Goal: Information Seeking & Learning: Learn about a topic

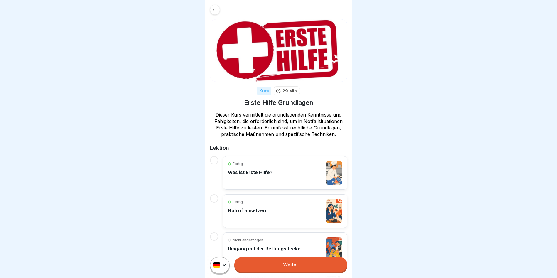
scroll to position [4, 0]
click at [331, 268] on link "Weiter" at bounding box center [290, 264] width 113 height 15
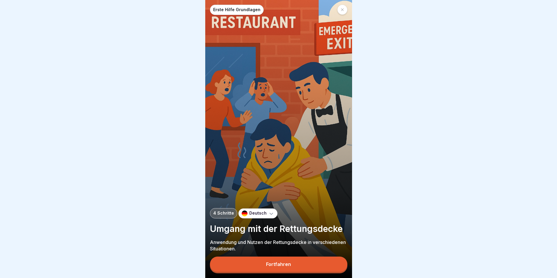
click at [315, 272] on button "Fortfahren" at bounding box center [279, 264] width 138 height 15
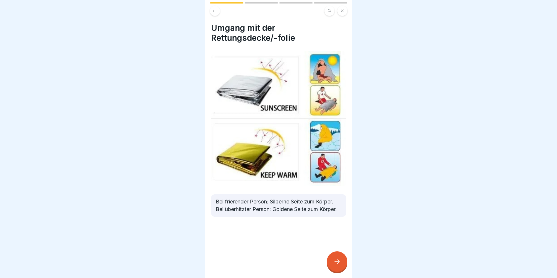
click at [337, 262] on div at bounding box center [337, 262] width 21 height 21
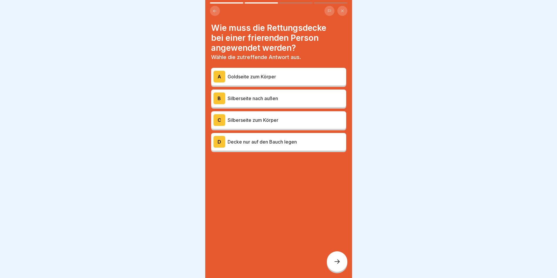
click at [337, 262] on div at bounding box center [337, 262] width 21 height 21
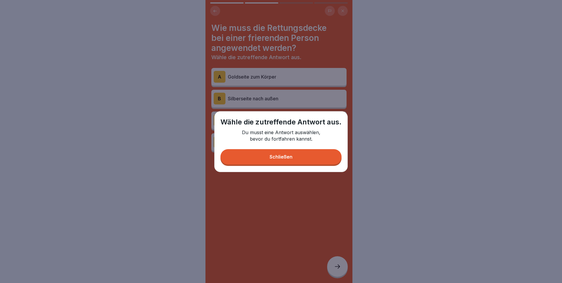
click at [289, 164] on button "Schließen" at bounding box center [280, 156] width 121 height 15
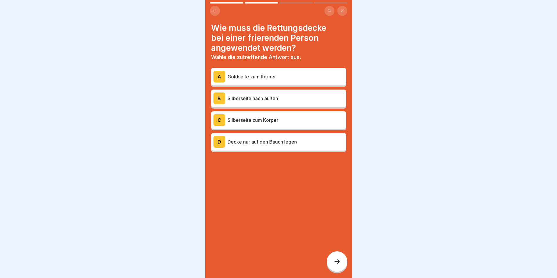
click at [268, 120] on p "Silberseite zum Körper" at bounding box center [286, 120] width 116 height 7
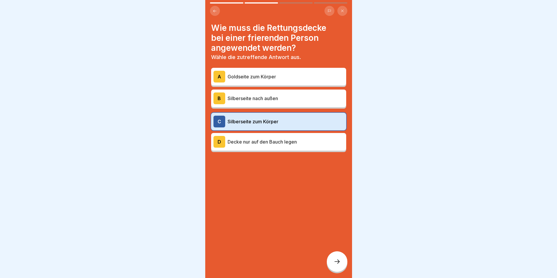
click at [271, 96] on p "Silberseite nach außen" at bounding box center [286, 98] width 116 height 7
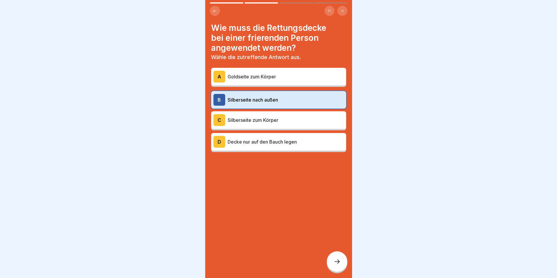
click at [283, 77] on p "Goldseite zum Körper" at bounding box center [286, 76] width 116 height 7
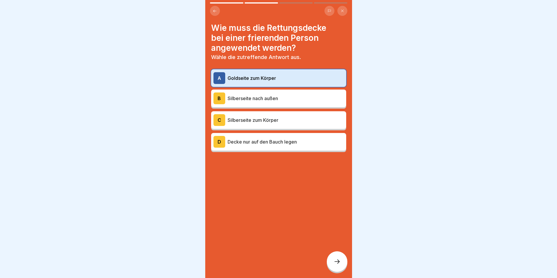
click at [346, 268] on div at bounding box center [337, 262] width 21 height 21
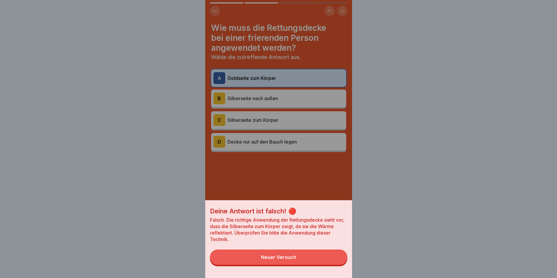
click at [323, 265] on button "Neuer Versuch" at bounding box center [279, 257] width 138 height 15
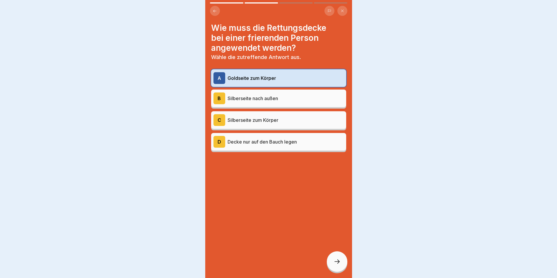
click at [345, 268] on div at bounding box center [337, 262] width 21 height 21
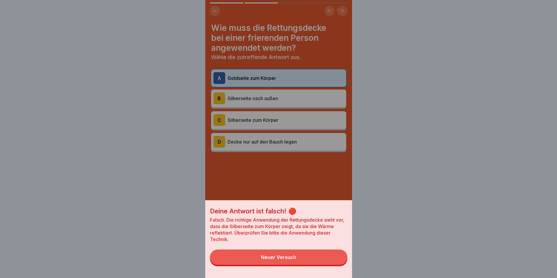
click at [310, 276] on div "Deine Antwort ist falsch! 🔴 Falsch. Die richtige Anwendung der Rettungsdecke si…" at bounding box center [278, 239] width 147 height 78
click at [308, 265] on button "Neuer Versuch" at bounding box center [279, 257] width 138 height 15
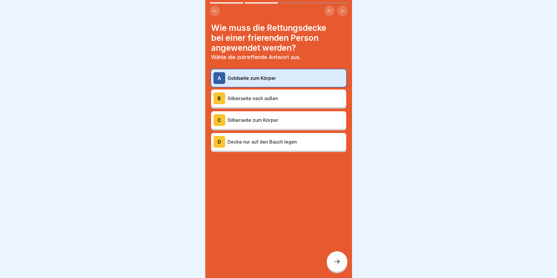
click at [297, 122] on p "Silberseite zum Körper" at bounding box center [286, 120] width 116 height 7
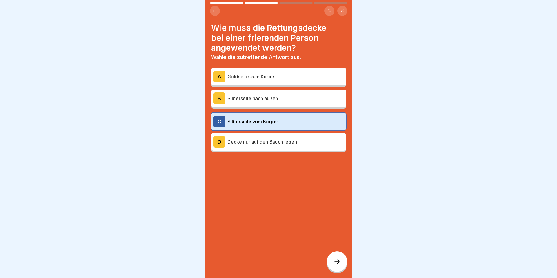
click at [334, 265] on icon at bounding box center [337, 261] width 7 height 7
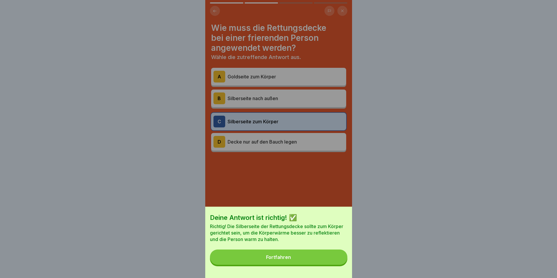
click at [332, 263] on button "Fortfahren" at bounding box center [279, 257] width 138 height 15
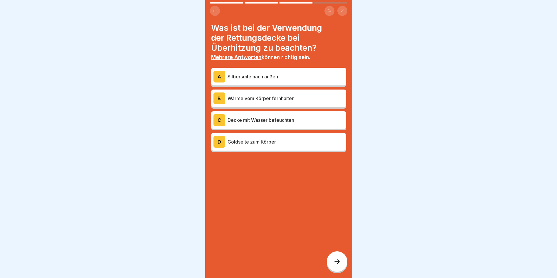
click at [280, 133] on div "A Silberseite nach außen B Wärme vom Körper fernhalten C Decke mit Wasser befeu…" at bounding box center [278, 110] width 135 height 83
click at [281, 123] on p "Decke mit Wasser befeuchten" at bounding box center [286, 120] width 116 height 7
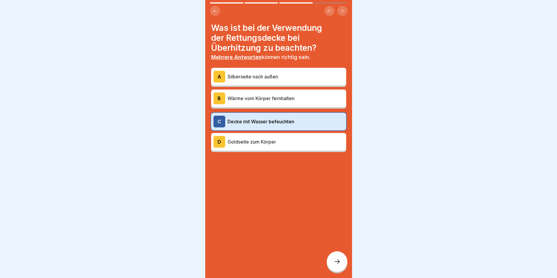
click at [334, 262] on div at bounding box center [337, 262] width 21 height 21
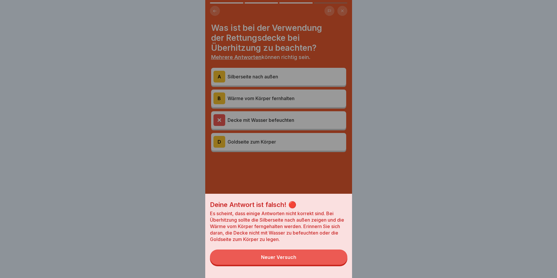
click at [301, 265] on button "Neuer Versuch" at bounding box center [279, 257] width 138 height 15
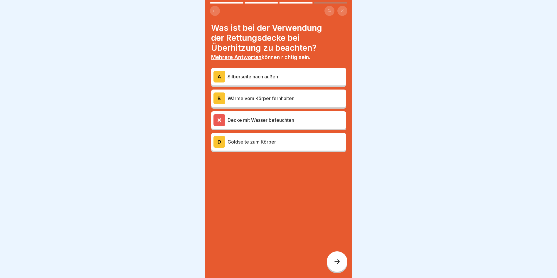
click at [267, 141] on p "Goldseite zum Körper" at bounding box center [286, 141] width 116 height 7
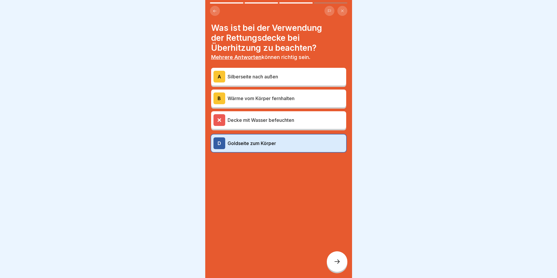
click at [338, 264] on icon at bounding box center [337, 261] width 7 height 7
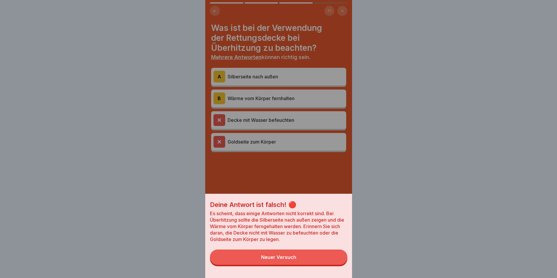
click at [310, 265] on button "Neuer Versuch" at bounding box center [279, 257] width 138 height 15
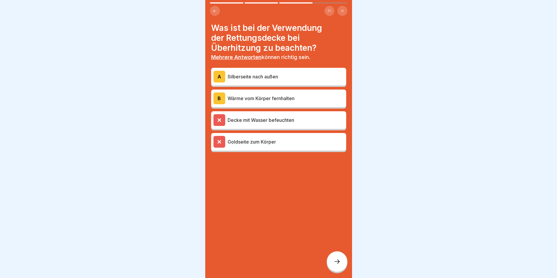
click at [277, 83] on div "A Silberseite nach außen" at bounding box center [278, 77] width 135 height 18
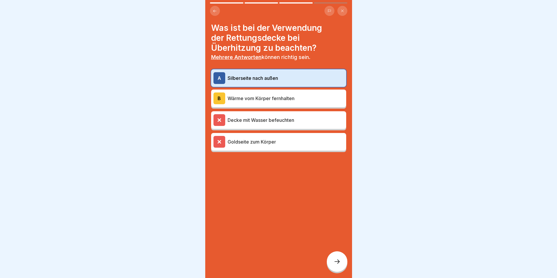
click at [333, 260] on div at bounding box center [337, 262] width 21 height 21
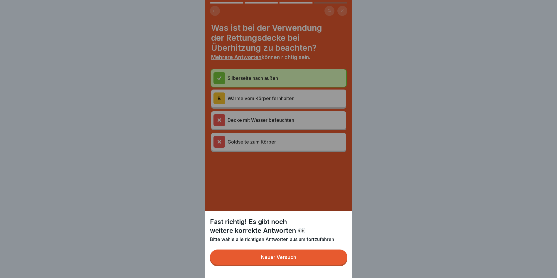
click at [306, 261] on button "Neuer Versuch" at bounding box center [279, 257] width 138 height 15
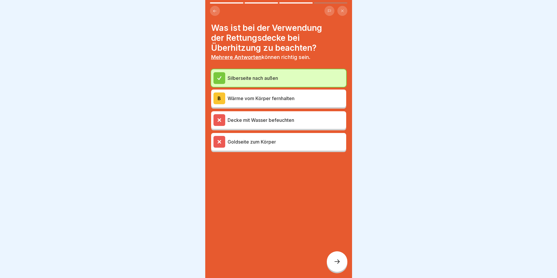
click at [335, 263] on div at bounding box center [337, 262] width 21 height 21
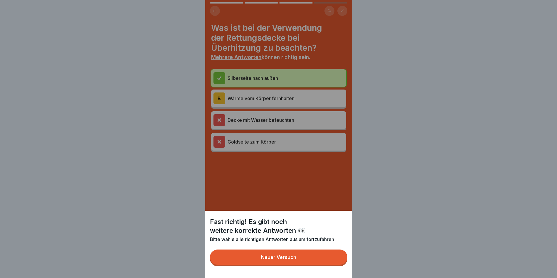
click at [327, 262] on button "Neuer Versuch" at bounding box center [279, 257] width 138 height 15
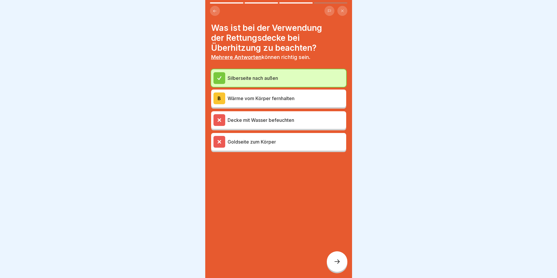
click at [296, 101] on p "Wärme vom Körper fernhalten" at bounding box center [286, 98] width 116 height 7
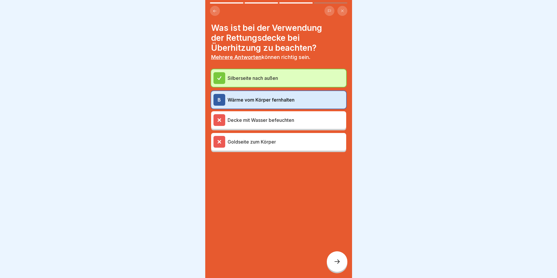
click at [338, 257] on div at bounding box center [337, 262] width 21 height 21
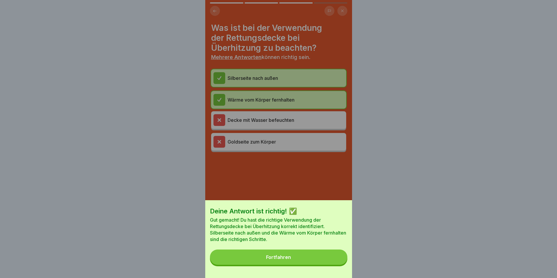
click at [333, 256] on button "Fortfahren" at bounding box center [279, 257] width 138 height 15
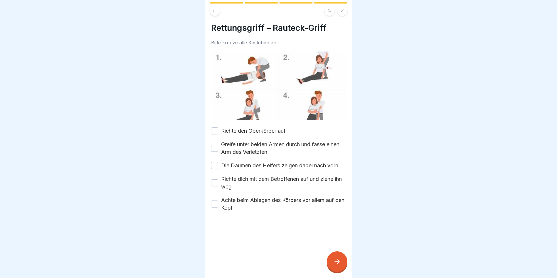
click at [255, 123] on div "Rettungsgriff – Rauteck-Griff Bitte kreuze alle Kästchen an. Richte den Oberkör…" at bounding box center [278, 117] width 135 height 189
click at [255, 127] on label "Richte den Oberkörper auf" at bounding box center [253, 131] width 65 height 8
click at [218, 128] on button "Richte den Oberkörper auf" at bounding box center [214, 131] width 7 height 7
click at [256, 141] on label "Greife unter beiden Armen durch und fasse einen Arm des Verletzten" at bounding box center [283, 148] width 125 height 15
click at [218, 145] on button "Greife unter beiden Armen durch und fasse einen Arm des Verletzten" at bounding box center [214, 148] width 7 height 7
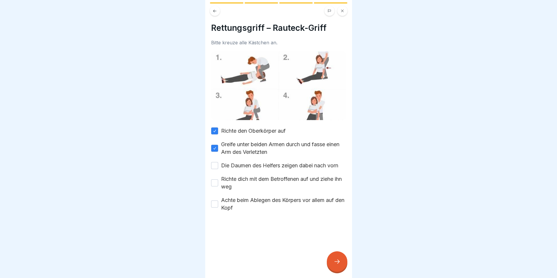
click at [262, 166] on label "Die Daumen des Helfers zeigen dabei nach vorn" at bounding box center [279, 166] width 117 height 8
click at [218, 166] on button "Die Daumen des Helfers zeigen dabei nach vorn" at bounding box center [214, 165] width 7 height 7
click at [264, 177] on label "Richte dich mit dem Betroffenen auf und ziehe ihn weg" at bounding box center [283, 182] width 125 height 15
click at [218, 180] on button "Richte dich mit dem Betroffenen auf und ziehe ihn weg" at bounding box center [214, 183] width 7 height 7
click at [272, 193] on div "Richte den Oberkörper auf Greife unter beiden Armen durch und fasse einen Arm d…" at bounding box center [278, 169] width 135 height 85
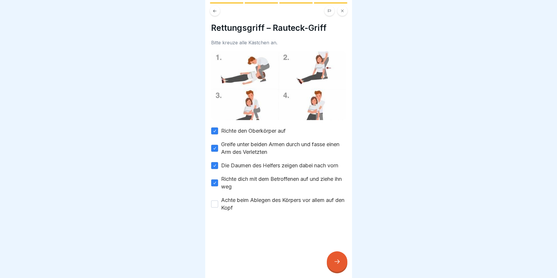
click at [292, 199] on label "Achte beim Ablegen des Körpers vor allem auf den Kopf" at bounding box center [283, 204] width 125 height 15
click at [218, 201] on button "Achte beim Ablegen des Körpers vor allem auf den Kopf" at bounding box center [214, 204] width 7 height 7
click at [334, 259] on div at bounding box center [337, 262] width 21 height 21
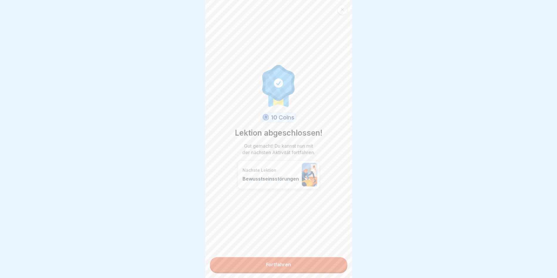
click at [309, 268] on link "Fortfahren" at bounding box center [279, 264] width 138 height 15
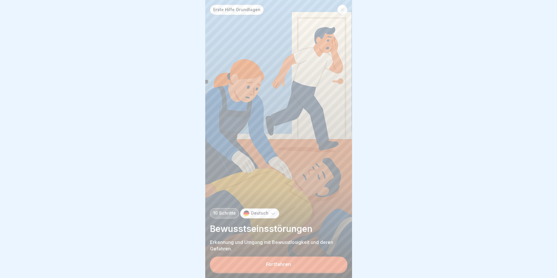
click at [314, 269] on button "Fortfahren" at bounding box center [279, 264] width 138 height 15
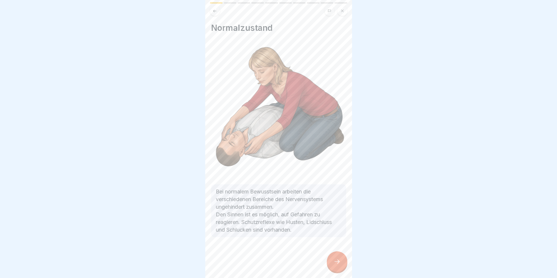
click at [334, 265] on icon at bounding box center [337, 261] width 7 height 7
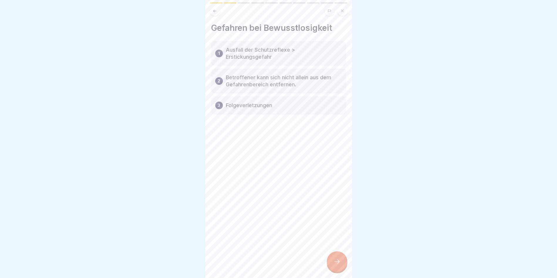
click at [334, 265] on icon at bounding box center [337, 261] width 7 height 7
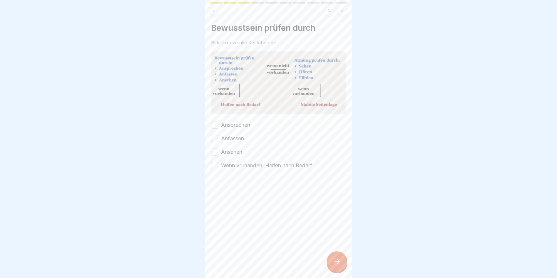
click at [334, 265] on icon at bounding box center [337, 261] width 7 height 7
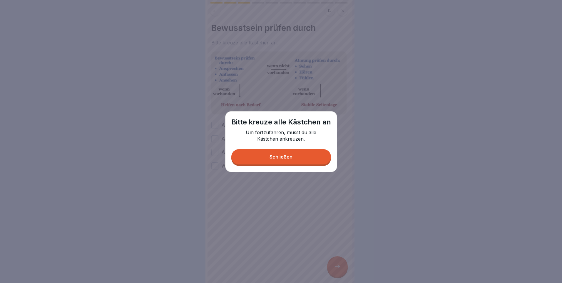
click at [281, 157] on div "Schließen" at bounding box center [280, 156] width 23 height 5
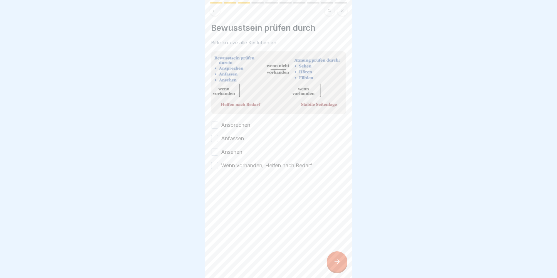
click at [240, 165] on label "Wenn vorhanden, Helfen nach Bedarf" at bounding box center [266, 166] width 91 height 8
click at [218, 165] on button "Wenn vorhanden, Helfen nach Bedarf" at bounding box center [214, 165] width 7 height 7
click at [232, 151] on label "Ansehen" at bounding box center [231, 152] width 21 height 8
click at [218, 151] on button "Ansehen" at bounding box center [214, 152] width 7 height 7
click at [231, 135] on label "Anfassen" at bounding box center [232, 139] width 23 height 8
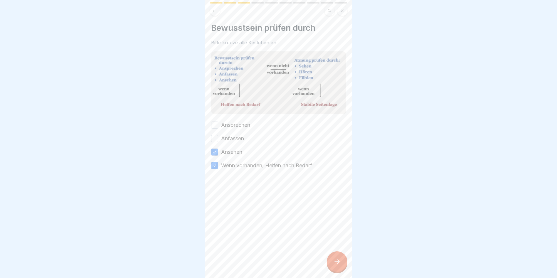
click at [218, 135] on button "Anfassen" at bounding box center [214, 138] width 7 height 7
click at [233, 123] on label "Ansprechen" at bounding box center [235, 125] width 29 height 8
click at [218, 123] on button "Ansprechen" at bounding box center [214, 125] width 7 height 7
click at [342, 269] on div at bounding box center [337, 262] width 21 height 21
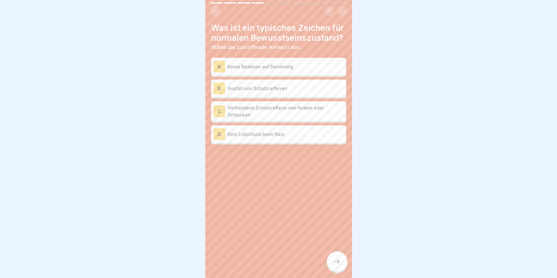
click at [263, 61] on div "Was ist ein typisches Zeichen für normalen Bewusstseinszustand? Wähle die zutre…" at bounding box center [278, 84] width 135 height 122
click at [275, 118] on p "Vorhandene Schutzreflexe wie Husten oder Schlucken" at bounding box center [286, 111] width 116 height 14
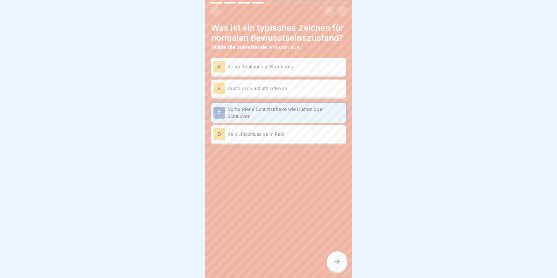
click at [334, 256] on div "Was ist ein typisches Zeichen für normalen Bewusstseinszustand? Wähle die zutre…" at bounding box center [278, 139] width 147 height 278
click at [337, 262] on div at bounding box center [337, 262] width 21 height 21
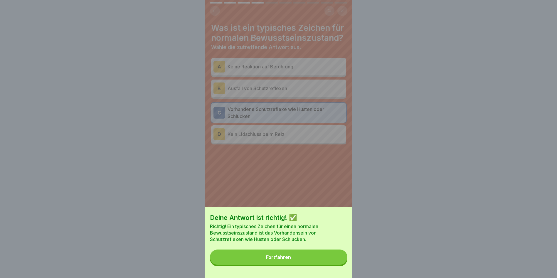
drag, startPoint x: 328, startPoint y: 251, endPoint x: 331, endPoint y: 262, distance: 11.6
click at [329, 252] on div "Deine Antwort ist richtig! ✅ Richtig! Ein typisches Zeichen für einen normalen …" at bounding box center [278, 242] width 147 height 71
click at [331, 262] on button "Fortfahren" at bounding box center [279, 257] width 138 height 15
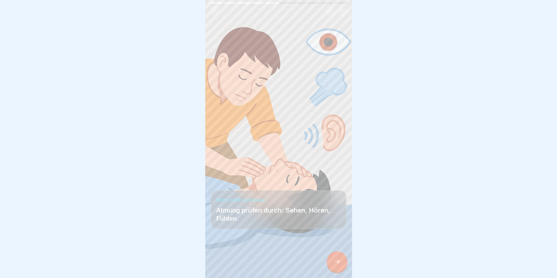
click at [336, 270] on div at bounding box center [337, 262] width 21 height 21
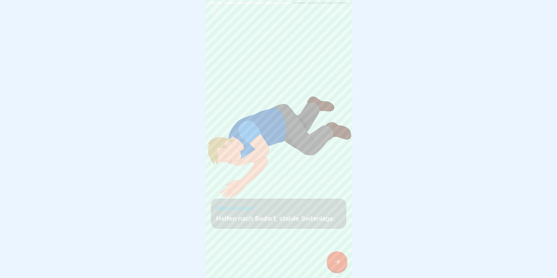
click at [334, 265] on icon at bounding box center [337, 261] width 7 height 7
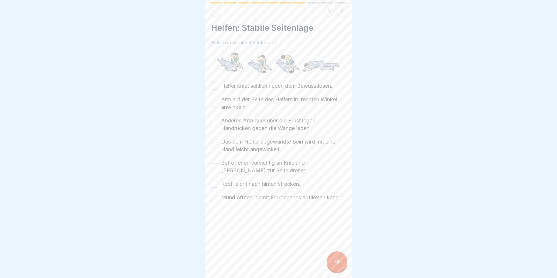
click at [237, 83] on label "Helfer kniet seitlich neben dem Bewusstlosen." at bounding box center [276, 86] width 111 height 8
click at [218, 83] on button "Helfer kniet seitlich neben dem Bewusstlosen." at bounding box center [214, 86] width 7 height 7
click at [243, 96] on label "Arm auf der Seite des Helfers im rechten Winkel anwinkeln." at bounding box center [283, 103] width 125 height 15
click at [218, 100] on button "Arm auf der Seite des Helfers im rechten Winkel anwinkeln." at bounding box center [214, 103] width 7 height 7
drag, startPoint x: 248, startPoint y: 120, endPoint x: 253, endPoint y: 130, distance: 11.6
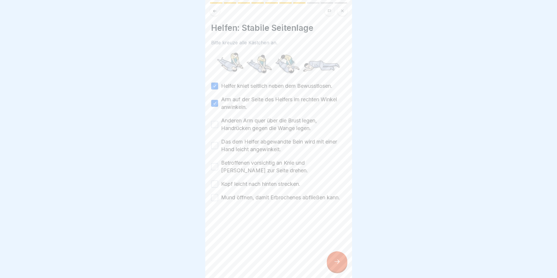
click at [248, 120] on label "Anderen Arm quer über die Brust legen, Handrücken gegen die Wange legen." at bounding box center [283, 124] width 125 height 15
click at [218, 121] on button "Anderen Arm quer über die Brust legen, Handrücken gegen die Wange legen." at bounding box center [214, 124] width 7 height 7
click at [255, 144] on label "Das dem Helfer abgewandte Bein wird mit einer Hand leicht angewinkelt." at bounding box center [283, 145] width 125 height 15
click at [218, 144] on button "Das dem Helfer abgewandte Bein wird mit einer Hand leicht angewinkelt." at bounding box center [214, 145] width 7 height 7
click at [260, 160] on label "Betroffenen vorsichtig an Knie und [PERSON_NAME] zur Seite drehen." at bounding box center [283, 166] width 125 height 15
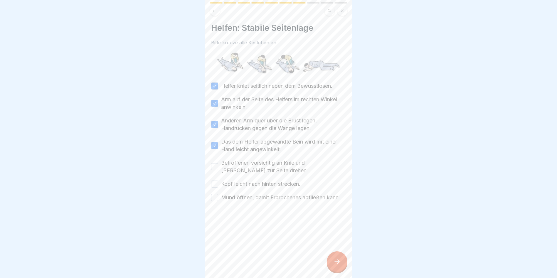
click at [218, 163] on button "Betroffenen vorsichtig an Knie und [PERSON_NAME] zur Seite drehen." at bounding box center [214, 166] width 7 height 7
drag, startPoint x: 266, startPoint y: 183, endPoint x: 271, endPoint y: 195, distance: 13.2
click at [267, 184] on label "Kopf leicht nach hinten strecken." at bounding box center [260, 184] width 79 height 8
click at [218, 184] on button "Kopf leicht nach hinten strecken." at bounding box center [214, 184] width 7 height 7
click at [273, 198] on label "Mund öffnen, damit Erbrochenes abfließen kann." at bounding box center [280, 198] width 119 height 8
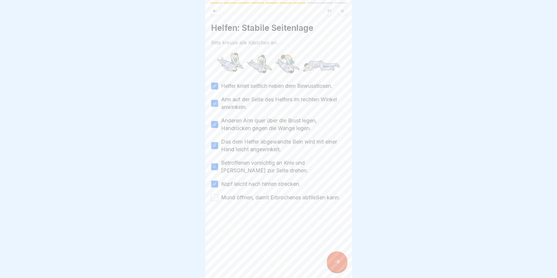
click at [218, 198] on button "Mund öffnen, damit Erbrochenes abfließen kann." at bounding box center [214, 197] width 7 height 7
click at [336, 265] on icon at bounding box center [337, 261] width 7 height 7
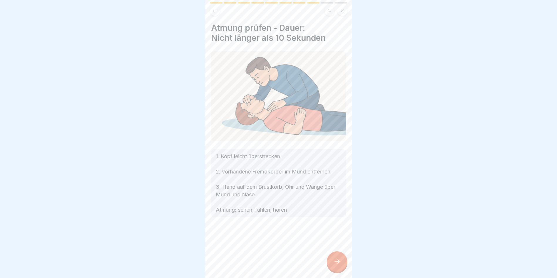
click at [338, 265] on icon at bounding box center [337, 261] width 7 height 7
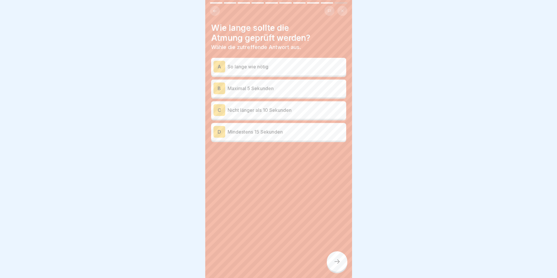
click at [281, 41] on h4 "Wie lange sollte die Atmung geprüft werden?" at bounding box center [278, 33] width 135 height 20
click at [304, 70] on div "A So lange wie nötig" at bounding box center [279, 67] width 130 height 12
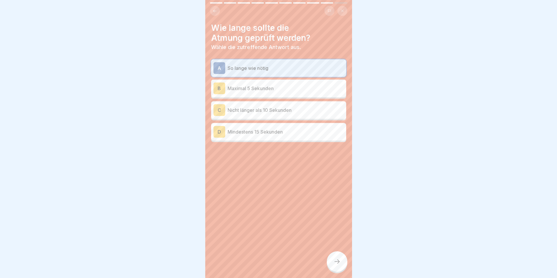
click at [330, 264] on div at bounding box center [337, 262] width 21 height 21
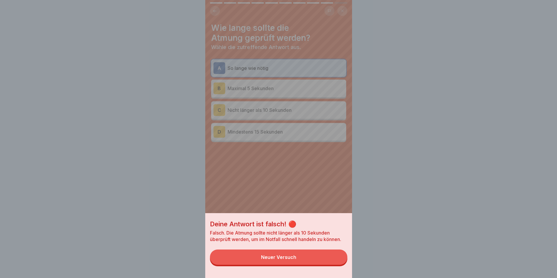
click at [331, 265] on div "Deine Antwort ist falsch! 🔴 Falsch. Die Atmung sollte nicht länger als 10 Sekun…" at bounding box center [278, 245] width 147 height 65
click at [330, 265] on button "Neuer Versuch" at bounding box center [279, 257] width 138 height 15
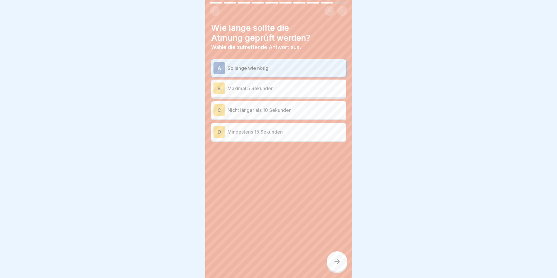
click at [273, 118] on div "C Nicht länger als 10 Sekunden" at bounding box center [278, 110] width 135 height 18
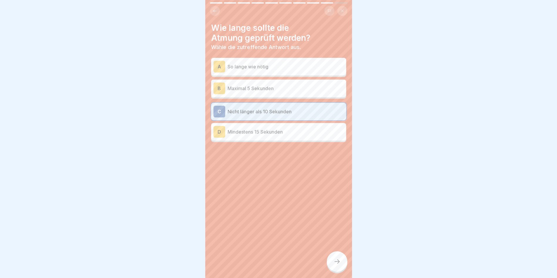
click at [289, 130] on p "Mindestens 15 Sekunden" at bounding box center [286, 131] width 116 height 7
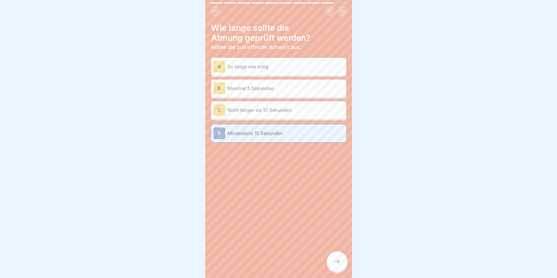
click at [338, 265] on icon at bounding box center [337, 261] width 7 height 7
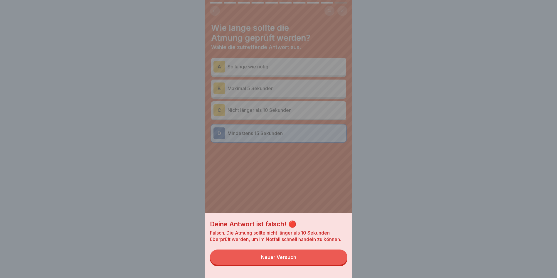
click at [334, 263] on button "Neuer Versuch" at bounding box center [279, 257] width 138 height 15
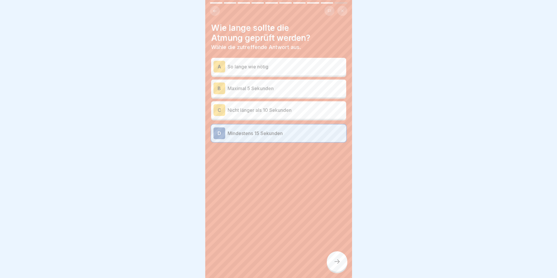
click at [279, 86] on p "Maximal 5 Sekunden" at bounding box center [286, 88] width 116 height 7
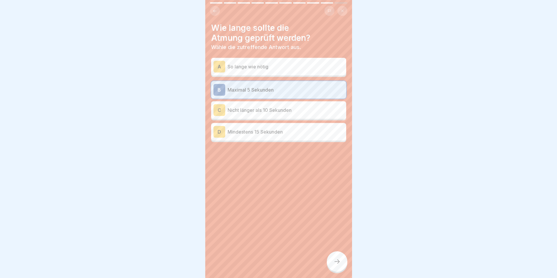
click at [323, 250] on div "Wie lange sollte die Atmung geprüft werden? Wähle die zutreffende Antwort aus. …" at bounding box center [278, 139] width 147 height 278
click at [331, 258] on div at bounding box center [337, 262] width 21 height 21
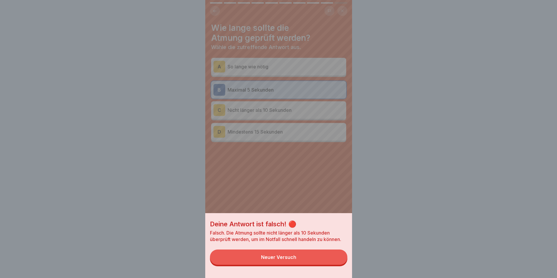
drag, startPoint x: 314, startPoint y: 262, endPoint x: 311, endPoint y: 254, distance: 8.3
click at [314, 262] on button "Neuer Versuch" at bounding box center [279, 257] width 138 height 15
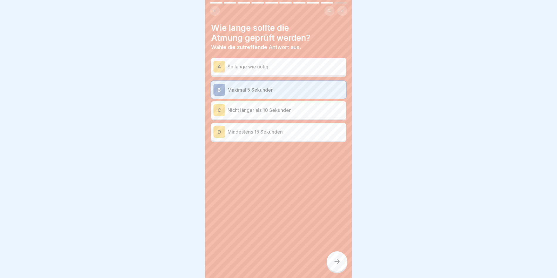
click at [289, 116] on div "C Nicht länger als 10 Sekunden" at bounding box center [279, 110] width 130 height 12
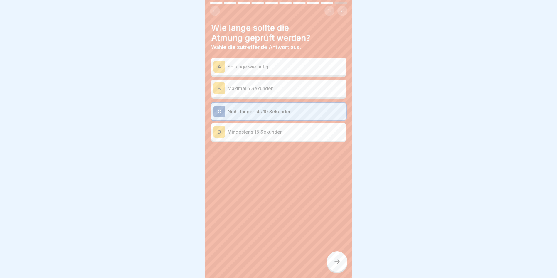
click at [339, 259] on div at bounding box center [337, 262] width 21 height 21
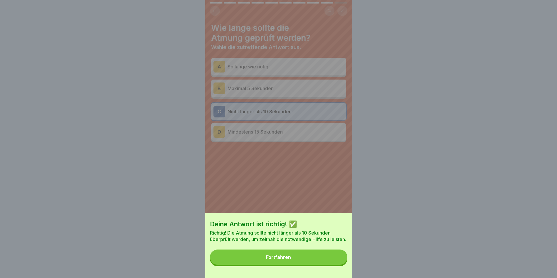
click at [329, 259] on button "Fortfahren" at bounding box center [279, 257] width 138 height 15
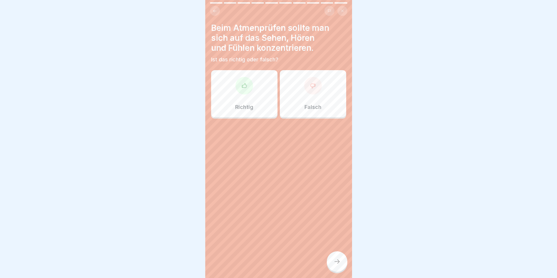
click at [289, 210] on div "Beim Atmenprüfen sollte man sich auf das Sehen, Hören und Fühlen konzentrieren.…" at bounding box center [278, 139] width 147 height 278
click at [255, 84] on div "Richtig" at bounding box center [244, 93] width 66 height 47
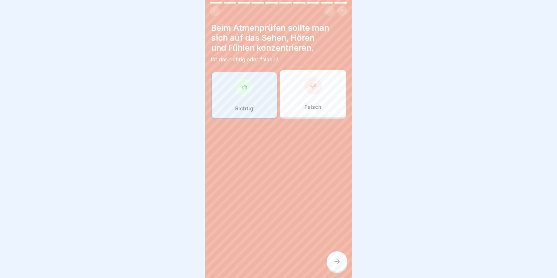
click at [345, 260] on div at bounding box center [337, 262] width 21 height 21
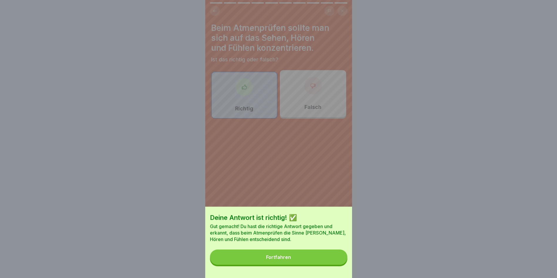
click at [343, 258] on button "Fortfahren" at bounding box center [279, 257] width 138 height 15
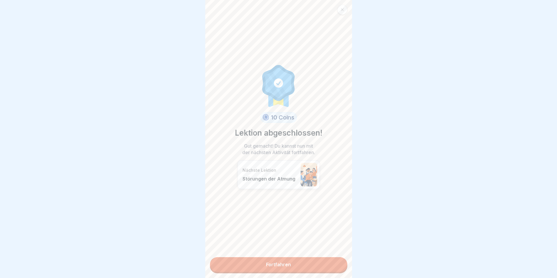
click at [336, 267] on link "Fortfahren" at bounding box center [279, 264] width 138 height 15
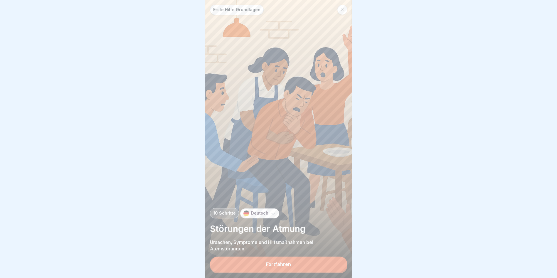
click at [340, 7] on div at bounding box center [343, 10] width 10 height 10
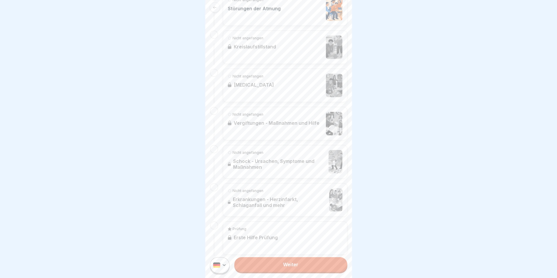
scroll to position [324, 0]
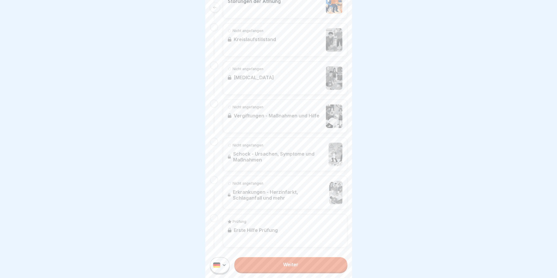
click at [307, 240] on div "Prüfung Erste Hilfe Prüfung" at bounding box center [285, 230] width 125 height 33
click at [314, 266] on link "Weiter" at bounding box center [290, 264] width 113 height 15
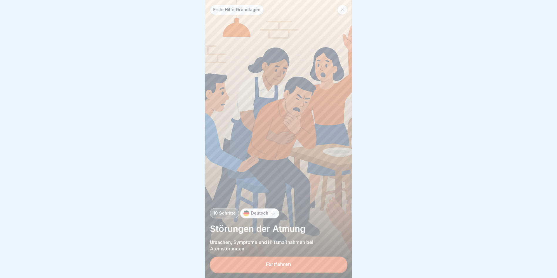
click at [305, 269] on button "Fortfahren" at bounding box center [279, 264] width 138 height 15
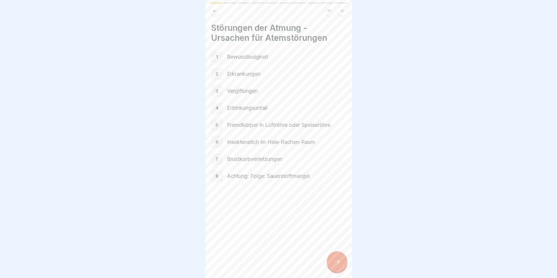
click at [255, 51] on div "1 Bewusstlosigkeit" at bounding box center [278, 57] width 135 height 12
click at [254, 55] on p "Bewusstlosigkeit" at bounding box center [286, 57] width 119 height 8
click at [338, 265] on icon at bounding box center [337, 261] width 7 height 7
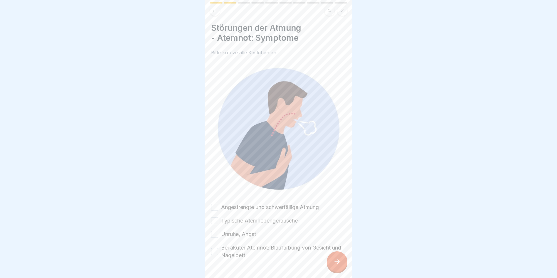
scroll to position [12, 0]
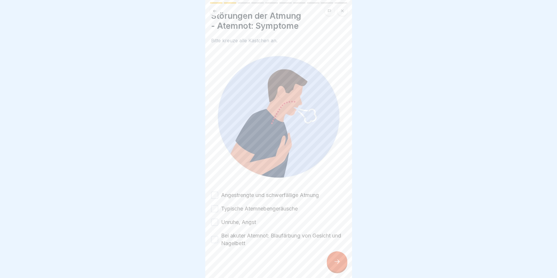
drag, startPoint x: 315, startPoint y: 178, endPoint x: 319, endPoint y: 218, distance: 40.2
click at [257, 192] on label "Angestrengte und schwerfällige Atmung" at bounding box center [270, 196] width 98 height 8
click at [218, 192] on button "Angestrengte und schwerfällige Atmung" at bounding box center [214, 195] width 7 height 7
click at [257, 192] on label "Angestrengte und schwerfällige Atmung" at bounding box center [270, 196] width 98 height 8
click at [218, 192] on button "Angestrengte und schwerfällige Atmung" at bounding box center [214, 195] width 7 height 7
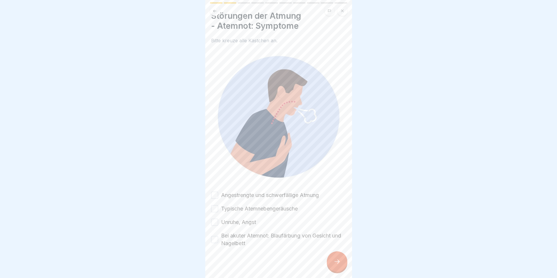
click at [260, 207] on label "Typische Atemnebengeräusche" at bounding box center [259, 209] width 77 height 8
click at [218, 207] on button "Typische Atemnebengeräusche" at bounding box center [214, 208] width 7 height 7
click at [261, 196] on div "Angestrengte und schwerfällige Atmung Typische Atemnebengeräusche Unruhe, Angst…" at bounding box center [278, 220] width 135 height 56
click at [263, 192] on label "Angestrengte und schwerfällige Atmung" at bounding box center [270, 196] width 98 height 8
click at [218, 192] on button "Angestrengte und schwerfällige Atmung" at bounding box center [214, 195] width 7 height 7
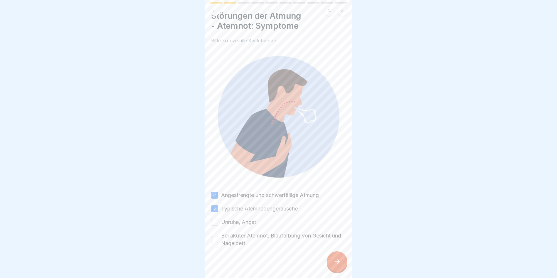
click at [264, 215] on div "Angestrengte und schwerfällige Atmung Typische Atemnebengeräusche Unruhe, Angst…" at bounding box center [278, 220] width 135 height 56
click at [270, 238] on label "Bei akuter Atemnot: Blaufärbung von Gesicht und Nagelbett" at bounding box center [283, 239] width 125 height 15
click at [218, 238] on button "Bei akuter Atemnot: Blaufärbung von Gesicht und Nagelbett" at bounding box center [214, 239] width 7 height 7
click at [267, 219] on div "Angestrengte und schwerfällige Atmung Typische Atemnebengeräusche Unruhe, Angst…" at bounding box center [278, 220] width 135 height 56
click at [275, 220] on div "Angestrengte und schwerfällige Atmung Typische Atemnebengeräusche Unruhe, Angst…" at bounding box center [278, 220] width 135 height 56
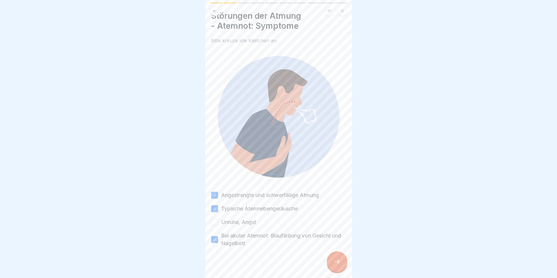
click at [249, 219] on label "Unruhe, Angst" at bounding box center [238, 223] width 35 height 8
click at [218, 219] on button "Unruhe, Angst" at bounding box center [214, 222] width 7 height 7
click at [344, 269] on div at bounding box center [337, 262] width 21 height 21
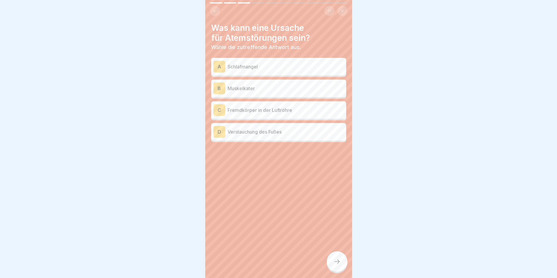
click at [309, 43] on h4 "Was kann eine Ursache für Atemstörungen sein?" at bounding box center [278, 33] width 135 height 20
click at [302, 66] on p "Schlafmangel" at bounding box center [286, 66] width 116 height 7
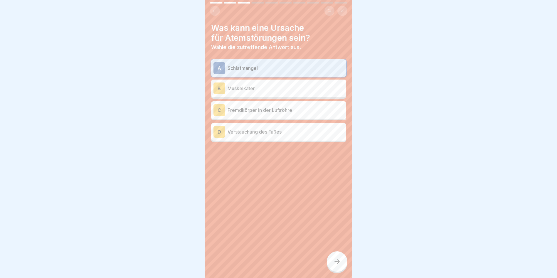
click at [313, 66] on p "Schlafmangel" at bounding box center [286, 68] width 116 height 7
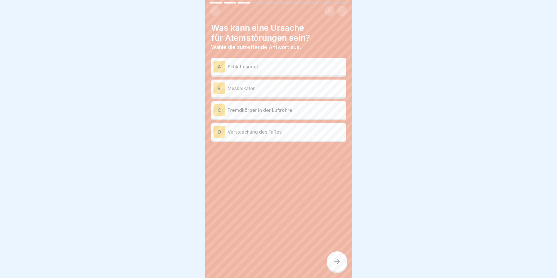
click at [312, 106] on div "C Fremdkörper in der Luftröhre" at bounding box center [279, 110] width 130 height 12
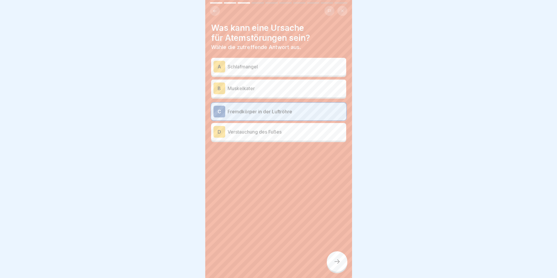
click at [336, 262] on div at bounding box center [337, 262] width 21 height 21
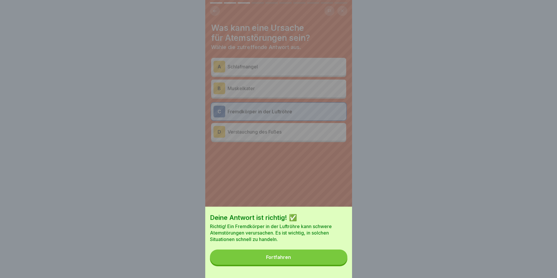
click at [334, 264] on button "Fortfahren" at bounding box center [279, 257] width 138 height 15
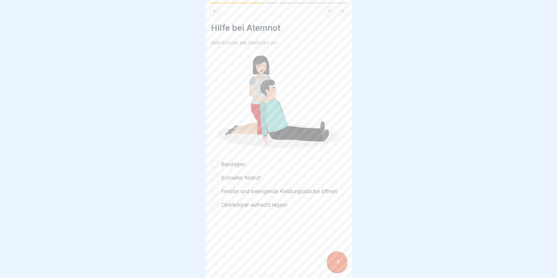
click at [254, 157] on div "Hilfe bei Atemnot Bitte kreuze alle Kästchen an. Beruhigen Schneller Notruf Fen…" at bounding box center [278, 116] width 135 height 186
click at [239, 161] on label "Beruhigen" at bounding box center [233, 165] width 24 height 8
click at [218, 161] on button "Beruhigen" at bounding box center [214, 164] width 7 height 7
click at [239, 174] on label "Schneller Notruf" at bounding box center [240, 178] width 39 height 8
click at [218, 175] on button "Schneller Notruf" at bounding box center [214, 178] width 7 height 7
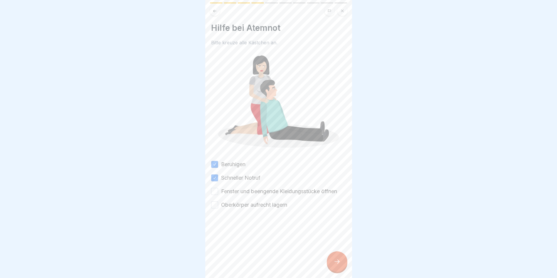
click at [246, 189] on label "Fenster und beengende Kleidungsstücke öffnen" at bounding box center [279, 192] width 116 height 8
click at [218, 189] on button "Fenster und beengende Kleidungsstücke öffnen" at bounding box center [214, 191] width 7 height 7
click at [254, 202] on label "Oberkörper aufrecht lagern" at bounding box center [254, 205] width 66 height 8
click at [218, 202] on button "Oberkörper aufrecht lagern" at bounding box center [214, 205] width 7 height 7
click at [338, 264] on icon at bounding box center [337, 261] width 7 height 7
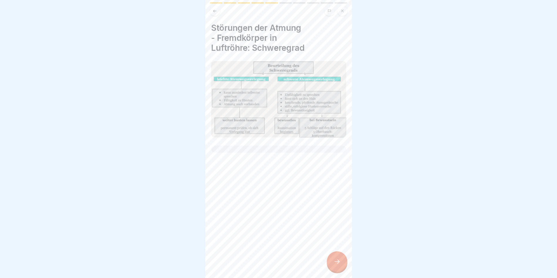
click at [352, 269] on div at bounding box center [278, 139] width 557 height 278
click at [346, 268] on div at bounding box center [337, 262] width 21 height 21
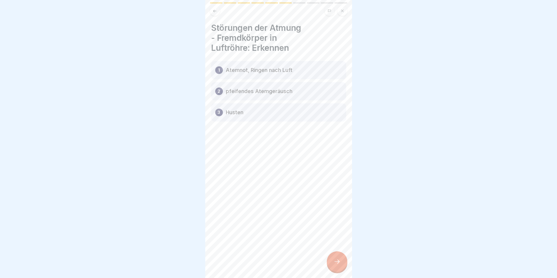
click at [232, 55] on div "Störungen der Atmung - Fremdkörper in Luftröhre: Erkennen 1 Atemnot, Ringen nac…" at bounding box center [278, 72] width 135 height 99
click at [335, 264] on icon at bounding box center [337, 261] width 7 height 7
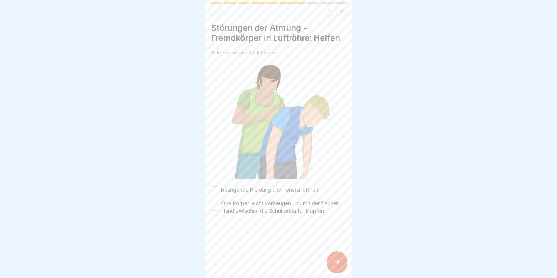
click at [279, 180] on div "Störungen der Atmung - Fremdkörper in Luftröhre: Helfen Bitte kreuze alle Kästc…" at bounding box center [278, 119] width 135 height 192
click at [282, 187] on label "beengende Kleidung und Fenster öffnen" at bounding box center [269, 190] width 97 height 8
click at [218, 187] on button "beengende Kleidung und Fenster öffnen" at bounding box center [214, 190] width 7 height 7
drag, startPoint x: 289, startPoint y: 206, endPoint x: 307, endPoint y: 232, distance: 32.2
click at [289, 207] on label "Oberkörper leicht vorbeugen und mit der flachen Hand zwischen die Schulterblätt…" at bounding box center [283, 207] width 125 height 15
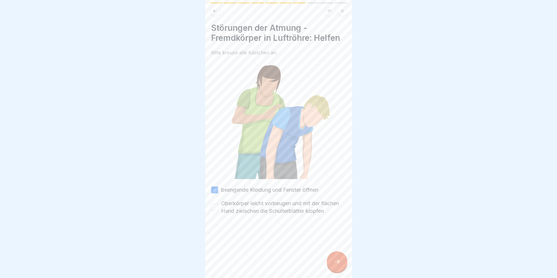
click at [218, 207] on button "Oberkörper leicht vorbeugen und mit der flachen Hand zwischen die Schulterblätt…" at bounding box center [214, 207] width 7 height 7
click at [333, 260] on div at bounding box center [337, 262] width 21 height 21
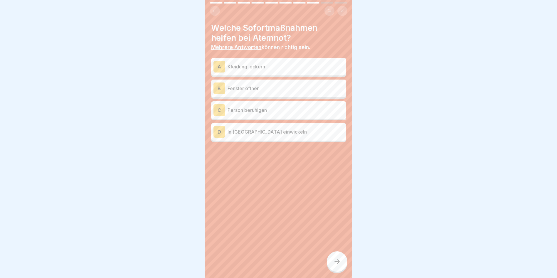
click at [276, 117] on div "C Person beruhigen" at bounding box center [278, 110] width 135 height 18
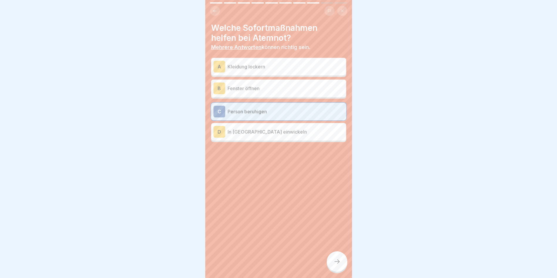
click at [335, 262] on div at bounding box center [337, 262] width 21 height 21
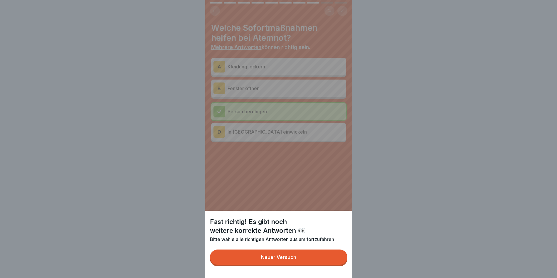
click at [328, 255] on button "Neuer Versuch" at bounding box center [279, 257] width 138 height 15
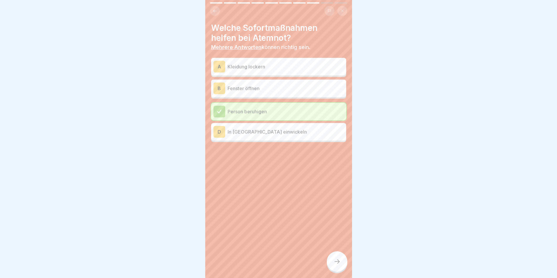
click at [255, 93] on div "B Fenster öffnen" at bounding box center [279, 89] width 130 height 12
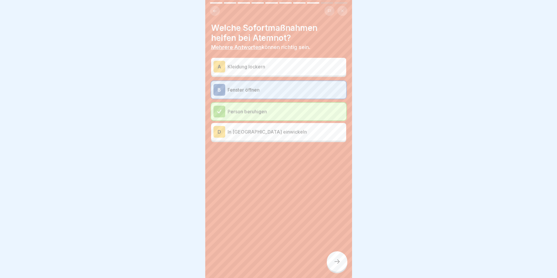
click at [264, 70] on p "Kleidung lockern" at bounding box center [286, 66] width 116 height 7
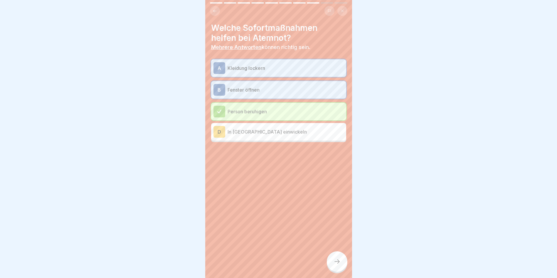
click at [279, 140] on div "D In Decken einwickeln" at bounding box center [278, 132] width 135 height 18
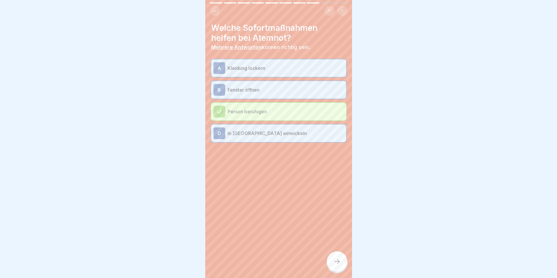
click at [279, 133] on p "In [GEOGRAPHIC_DATA] einwickeln" at bounding box center [286, 133] width 116 height 7
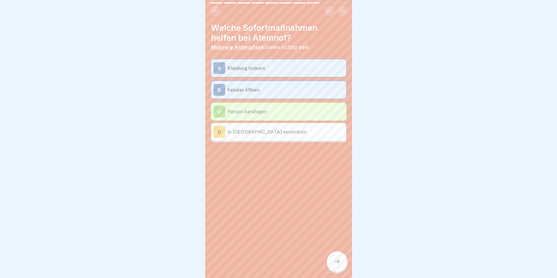
click at [343, 257] on div "Erste Hilfe Grundlagen 10 Schritte Deutsch Störungen der Atmung Ursachen, Sympt…" at bounding box center [278, 139] width 147 height 278
click at [337, 262] on div at bounding box center [337, 262] width 21 height 21
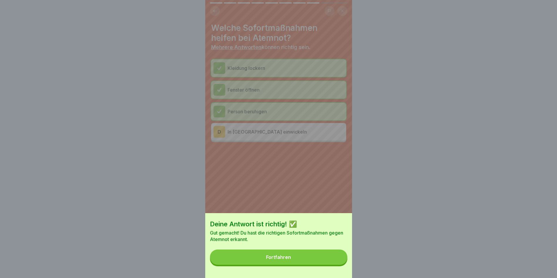
click at [337, 262] on button "Fortfahren" at bounding box center [279, 257] width 138 height 15
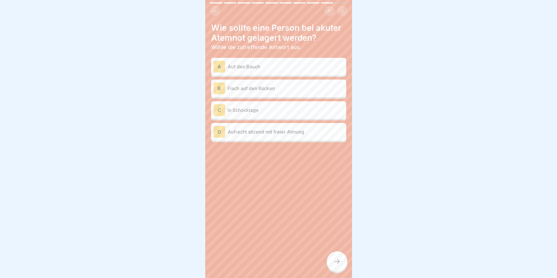
click at [300, 127] on div "D Aufrecht sitzend mit freier Atmung" at bounding box center [279, 132] width 130 height 12
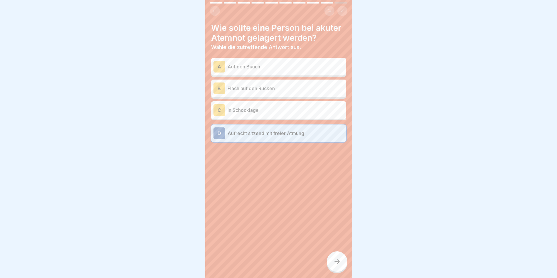
click at [343, 271] on div at bounding box center [337, 262] width 21 height 21
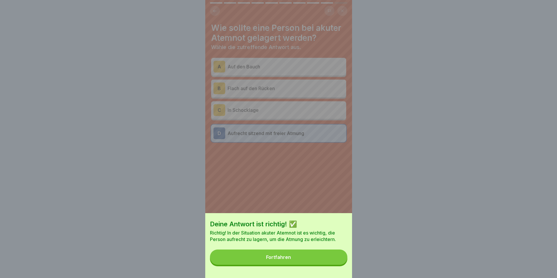
click at [326, 257] on button "Fortfahren" at bounding box center [279, 257] width 138 height 15
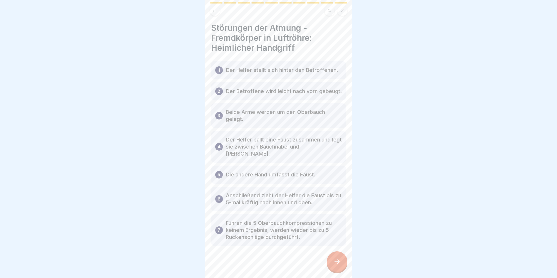
click at [338, 259] on div at bounding box center [337, 262] width 21 height 21
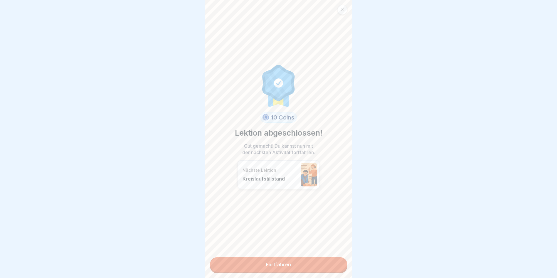
click at [321, 260] on link "Fortfahren" at bounding box center [279, 264] width 138 height 15
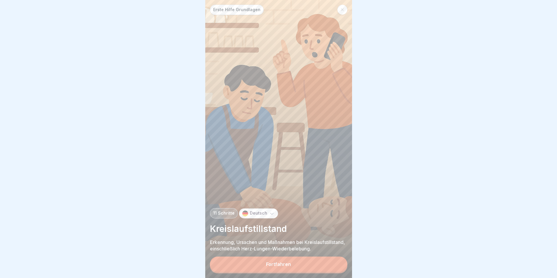
click at [315, 268] on button "Fortfahren" at bounding box center [279, 264] width 138 height 15
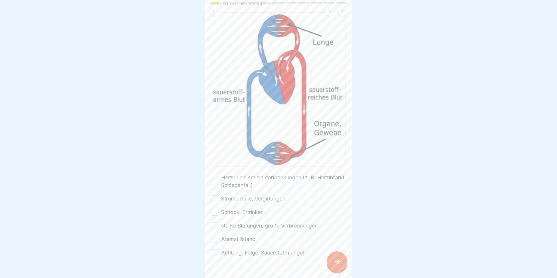
drag, startPoint x: 269, startPoint y: 202, endPoint x: 273, endPoint y: 227, distance: 25.4
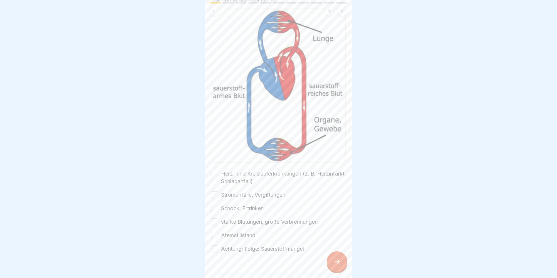
click at [250, 175] on label "Herz- und Kreislauferkrankungen (z. B. Herzinfarkt, Schlaganfall)" at bounding box center [283, 177] width 125 height 15
click at [218, 175] on button "Herz- und Kreislauferkrankungen (z. B. Herzinfarkt, Schlaganfall)" at bounding box center [214, 177] width 7 height 7
click at [247, 191] on label "Stromunfälle, Vergiftungen" at bounding box center [253, 195] width 64 height 8
click at [218, 192] on button "Stromunfälle, Vergiftungen" at bounding box center [214, 195] width 7 height 7
click at [245, 198] on div "Herz- und Kreislauferkrankungen (z. B. Herzinfarkt, Schlaganfall) Stromunfälle,…" at bounding box center [278, 211] width 135 height 83
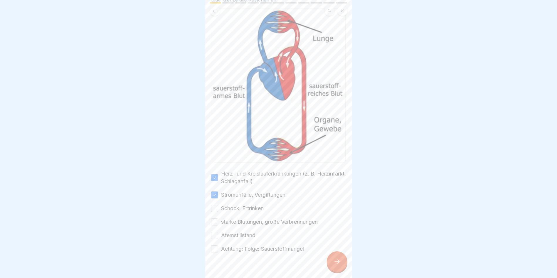
click at [248, 205] on label "Schock, Ertrinken" at bounding box center [242, 209] width 43 height 8
click at [218, 205] on button "Schock, Ertrinken" at bounding box center [214, 208] width 7 height 7
click at [246, 218] on label "starke Blutungen, große Verbrennungen" at bounding box center [269, 222] width 97 height 8
click at [218, 219] on button "starke Blutungen, große Verbrennungen" at bounding box center [214, 222] width 7 height 7
drag, startPoint x: 243, startPoint y: 229, endPoint x: 242, endPoint y: 232, distance: 3.3
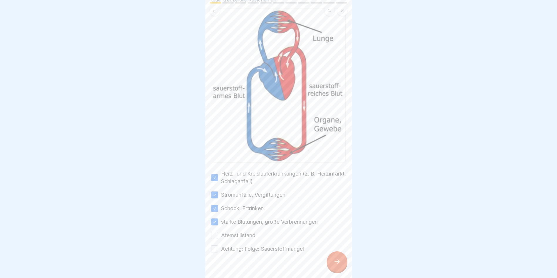
click at [242, 232] on label "Atemstillstand" at bounding box center [238, 236] width 34 height 8
click at [218, 232] on button "Atemstillstand" at bounding box center [214, 235] width 7 height 7
click at [242, 245] on label "Achtung: Folge: Sauerstoffmangel" at bounding box center [262, 249] width 83 height 8
click at [218, 246] on button "Achtung: Folge: Sauerstoffmangel" at bounding box center [214, 249] width 7 height 7
click at [336, 265] on icon at bounding box center [337, 261] width 7 height 7
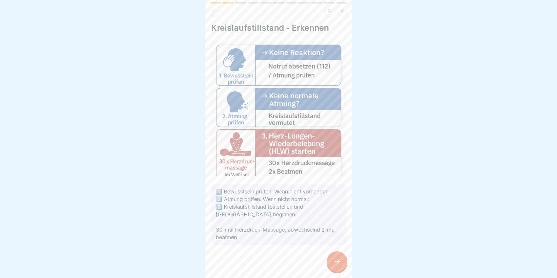
click at [331, 268] on div at bounding box center [337, 262] width 21 height 21
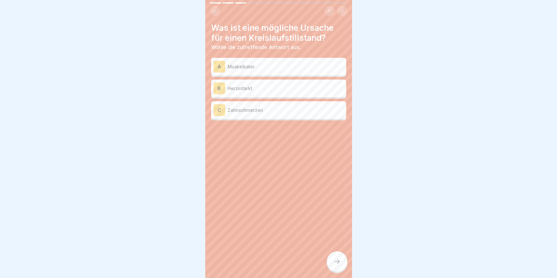
click at [262, 92] on div "B Herzinfarkt" at bounding box center [279, 89] width 130 height 12
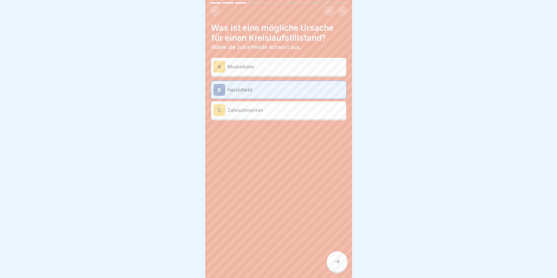
click at [339, 271] on div at bounding box center [337, 262] width 21 height 21
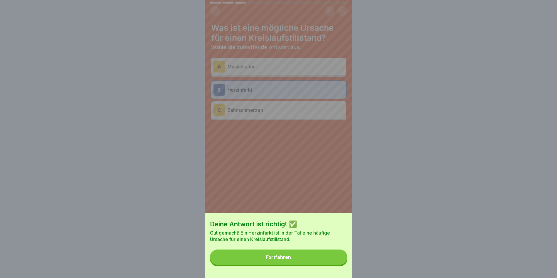
click at [320, 261] on button "Fortfahren" at bounding box center [279, 257] width 138 height 15
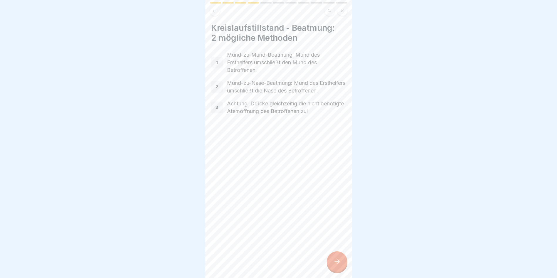
click at [338, 262] on div at bounding box center [337, 262] width 21 height 21
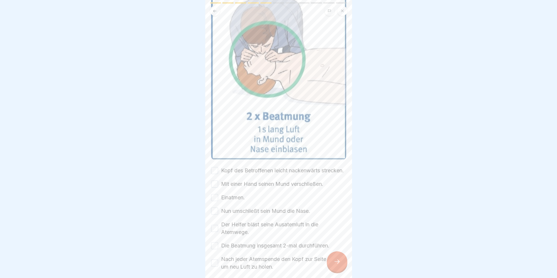
scroll to position [103, 0]
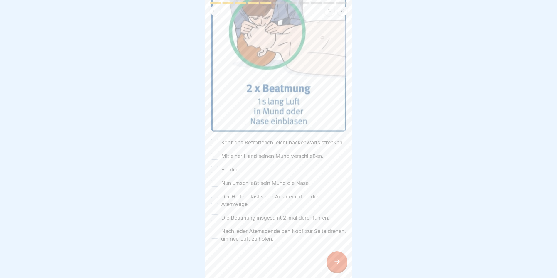
drag, startPoint x: 290, startPoint y: 170, endPoint x: 289, endPoint y: 185, distance: 15.6
click at [266, 124] on img at bounding box center [278, 46] width 135 height 172
click at [274, 143] on label "Kopf des Betroffenen leicht nackenwärts strecken." at bounding box center [282, 143] width 123 height 8
click at [218, 143] on button "Kopf des Betroffenen leicht nackenwärts strecken." at bounding box center [214, 142] width 7 height 7
click at [271, 155] on label "Mit einer Hand seinen Mund verschließen." at bounding box center [272, 156] width 102 height 8
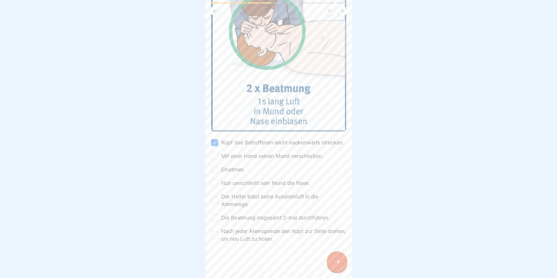
click at [218, 155] on button "Mit einer Hand seinen Mund verschließen." at bounding box center [214, 156] width 7 height 7
click at [265, 169] on div "Kopf des Betroffenen leicht nackenwärts strecken. Mit einer Hand seinen Mund ve…" at bounding box center [278, 191] width 135 height 104
click at [258, 171] on div "Kopf des Betroffenen leicht nackenwärts strecken. Mit einer Hand seinen Mund ve…" at bounding box center [278, 191] width 135 height 104
click at [242, 172] on label "Einatmen." at bounding box center [233, 170] width 24 height 8
click at [218, 172] on button "Einatmen." at bounding box center [214, 169] width 7 height 7
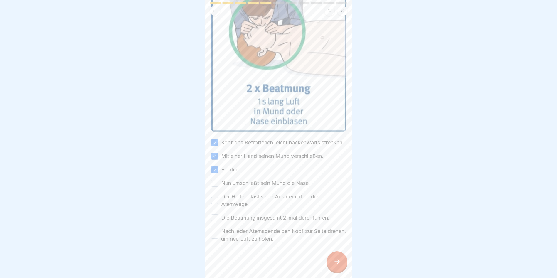
click at [272, 186] on label "Nun umschließt sein Mund die Nase." at bounding box center [265, 184] width 89 height 8
click at [218, 186] on button "Nun umschließt sein Mund die Nase." at bounding box center [214, 183] width 7 height 7
click at [285, 197] on label "Der Helfer bläst seine Ausatemluft in die Atemwege." at bounding box center [283, 200] width 125 height 15
click at [218, 197] on button "Der Helfer bläst seine Ausatemluft in die Atemwege." at bounding box center [214, 200] width 7 height 7
click at [292, 222] on div "Kopf des Betroffenen leicht nackenwärts strecken. Mit einer Hand seinen Mund ve…" at bounding box center [278, 191] width 135 height 104
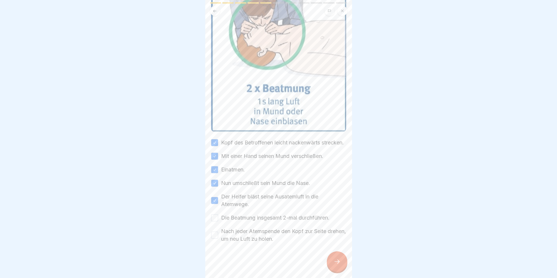
click at [296, 234] on label "Nach jeder Atemspende den Kopf zur Seite drehen, um neu Luft zu holen." at bounding box center [283, 235] width 125 height 15
click at [218, 234] on button "Nach jeder Atemspende den Kopf zur Seite drehen, um neu Luft zu holen." at bounding box center [214, 235] width 7 height 7
click at [305, 219] on label "Die Beatmung insgesamt 2-mal durchführen." at bounding box center [275, 218] width 108 height 8
click at [218, 219] on button "Die Beatmung insgesamt 2-mal durchführen." at bounding box center [214, 217] width 7 height 7
click at [335, 262] on div at bounding box center [337, 262] width 21 height 21
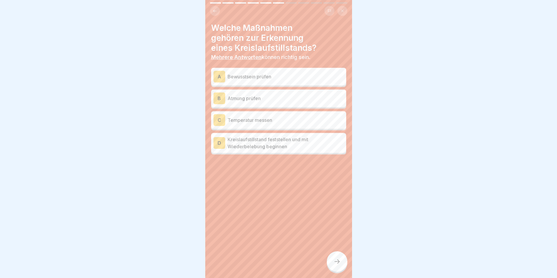
click at [306, 147] on p "Kreislaufstillstand feststellen und mit Wiederbelebung beginnen" at bounding box center [286, 143] width 116 height 14
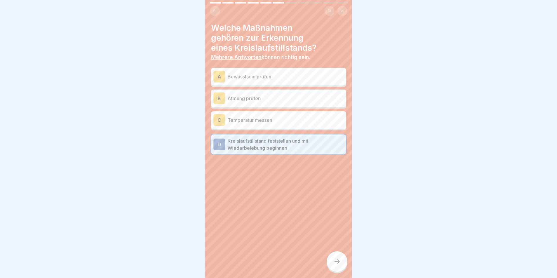
click at [335, 265] on div at bounding box center [337, 262] width 21 height 21
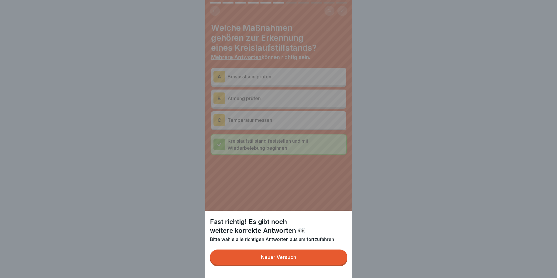
click at [335, 265] on button "Neuer Versuch" at bounding box center [279, 257] width 138 height 15
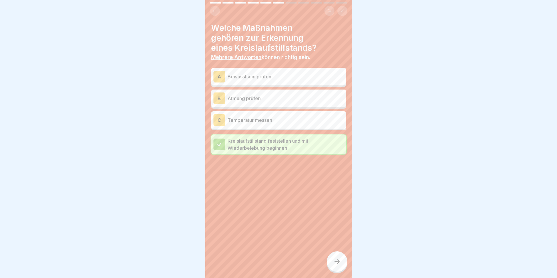
click at [281, 101] on p "Atmung prüfen" at bounding box center [286, 98] width 116 height 7
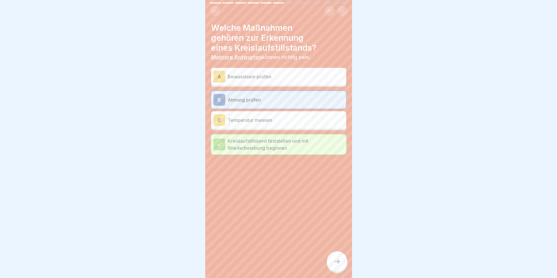
click at [285, 86] on div "A Bewusstsein prüfen B Atmung prüfen C Temperatur messen Kreislaufstillstand fe…" at bounding box center [278, 111] width 135 height 85
click at [305, 78] on p "Bewusstsein prüfen" at bounding box center [286, 76] width 116 height 7
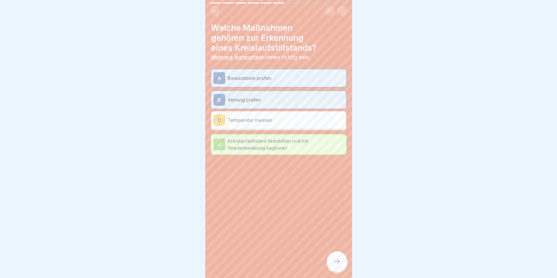
click at [338, 262] on div at bounding box center [337, 262] width 21 height 21
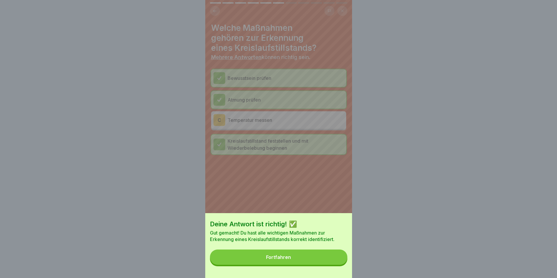
click at [338, 262] on button "Fortfahren" at bounding box center [279, 257] width 138 height 15
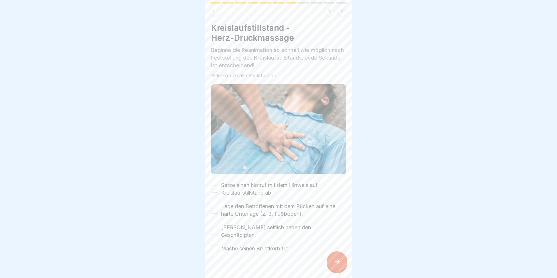
click at [284, 186] on label "Setze einen Notruf mit dem Hinweis auf Kreislaufstillstand ab." at bounding box center [283, 189] width 125 height 15
click at [218, 186] on button "Setze einen Notruf mit dem Hinweis auf Kreislaufstillstand ab." at bounding box center [214, 189] width 7 height 7
click at [289, 204] on label "Lege den Betroffenen mit dem Rücken auf eine harte Unterlage (z. B. Fußboden)." at bounding box center [283, 210] width 125 height 15
click at [218, 207] on button "Lege den Betroffenen mit dem Rücken auf eine harte Unterlage (z. B. Fußboden)." at bounding box center [214, 210] width 7 height 7
click at [293, 219] on div "Setze einen Notruf mit dem Hinweis auf Kreislaufstillstand ab. Lege den Betroff…" at bounding box center [278, 217] width 135 height 71
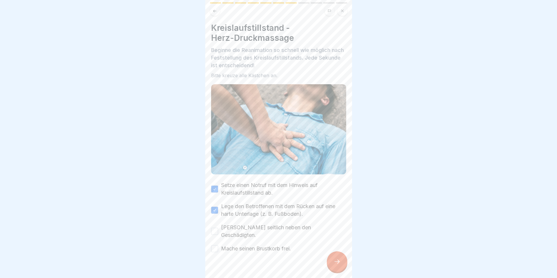
click at [296, 236] on div "Setze einen Notruf mit dem Hinweis auf Kreislaufstillstand ab. Lege den Betroff…" at bounding box center [278, 217] width 135 height 71
drag, startPoint x: 297, startPoint y: 223, endPoint x: 299, endPoint y: 226, distance: 3.3
click at [297, 224] on label "[PERSON_NAME] seitlich neben den Geschädigten." at bounding box center [283, 231] width 125 height 15
click at [218, 228] on button "[PERSON_NAME] seitlich neben den Geschädigten." at bounding box center [214, 231] width 7 height 7
click at [295, 239] on div "Setze einen Notruf mit dem Hinweis auf Kreislaufstillstand ab. Lege den Betroff…" at bounding box center [278, 217] width 135 height 71
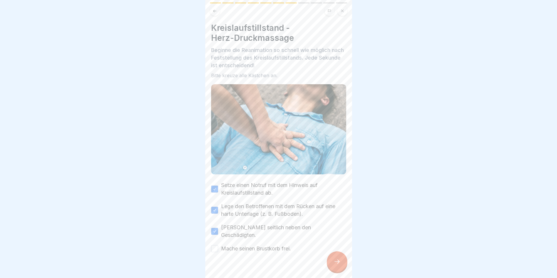
click at [280, 253] on div at bounding box center [278, 270] width 135 height 35
click at [279, 245] on label "Mache seinen Brustkorb frei." at bounding box center [256, 249] width 70 height 8
click at [218, 245] on button "Mache seinen Brustkorb frei." at bounding box center [214, 248] width 7 height 7
click at [336, 263] on icon at bounding box center [337, 261] width 7 height 7
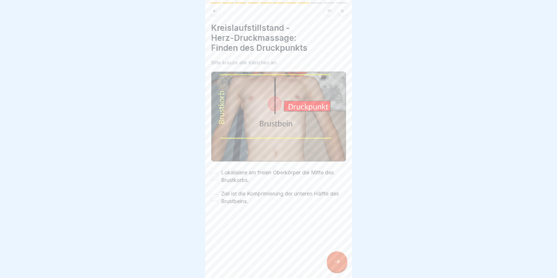
click at [336, 259] on div at bounding box center [337, 262] width 21 height 21
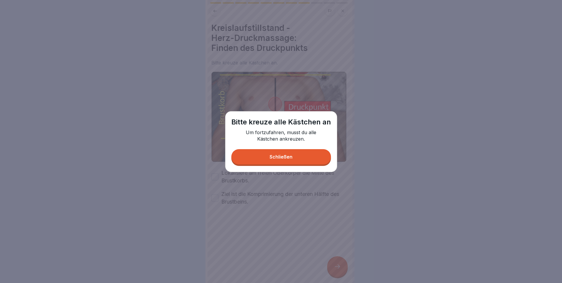
click at [274, 157] on div "Schließen" at bounding box center [280, 156] width 23 height 5
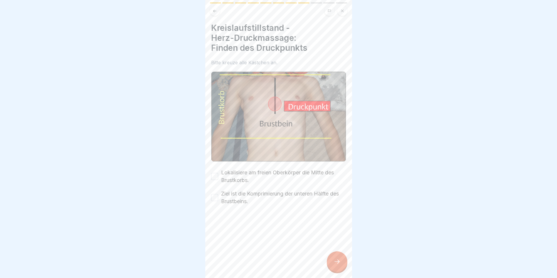
click at [267, 169] on label "Lokalisiere am freien Oberkörper die Mitte des Brustkorbs." at bounding box center [283, 176] width 125 height 15
click at [218, 173] on button "Lokalisiere am freien Oberkörper die Mitte des Brustkorbs." at bounding box center [214, 176] width 7 height 7
click at [276, 197] on label "Ziel ist die Komprimierung der unteren Hälfte des Brustbeins." at bounding box center [283, 197] width 125 height 15
click at [218, 197] on button "Ziel ist die Komprimierung der unteren Hälfte des Brustbeins." at bounding box center [214, 197] width 7 height 7
click at [337, 260] on div at bounding box center [337, 262] width 21 height 21
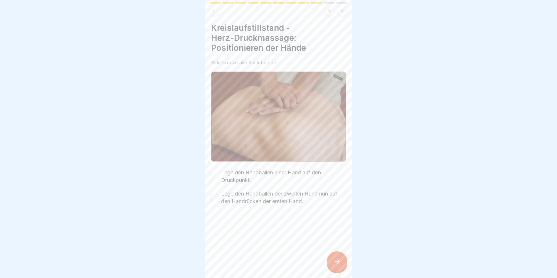
click at [265, 169] on label "Lege den Handballen einer Hand auf den Druckpunkt." at bounding box center [283, 176] width 125 height 15
click at [218, 173] on button "Lege den Handballen einer Hand auf den Druckpunkt." at bounding box center [214, 176] width 7 height 7
drag, startPoint x: 278, startPoint y: 197, endPoint x: 296, endPoint y: 213, distance: 24.3
click at [279, 197] on label "Lege den Handballen der zweiten Hand nun auf den Handrücken der ersten Hand." at bounding box center [283, 197] width 125 height 15
click at [218, 197] on button "Lege den Handballen der zweiten Hand nun auf den Handrücken der ersten Hand." at bounding box center [214, 197] width 7 height 7
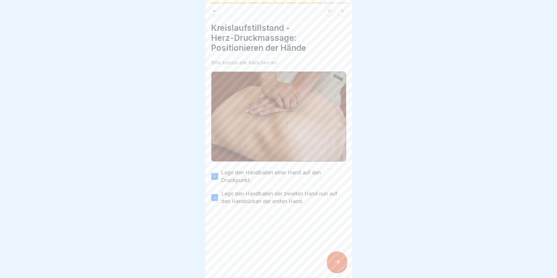
click at [333, 261] on div at bounding box center [337, 262] width 21 height 21
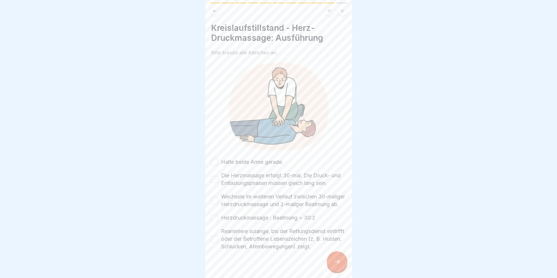
click at [273, 165] on div "Halte beide Arme gerade. Die Herzmassage erfolgt 30-mal. Die Druck- und Entlast…" at bounding box center [278, 204] width 135 height 92
drag, startPoint x: 278, startPoint y: 185, endPoint x: 284, endPoint y: 210, distance: 25.8
click at [279, 187] on label "Die Herzmassage erfolgt 30-mal. Die Druck- und Entlastungsphasen müssen gleich …" at bounding box center [283, 179] width 125 height 15
click at [218, 183] on button "Die Herzmassage erfolgt 30-mal. Die Druck- und Entlastungsphasen müssen gleich …" at bounding box center [214, 179] width 7 height 7
drag, startPoint x: 284, startPoint y: 210, endPoint x: 287, endPoint y: 225, distance: 15.0
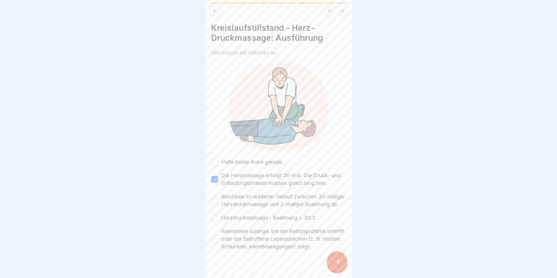
click at [284, 208] on label "Wechsele im weiteren Verlauf zwischen 30-maliger Herzdruckmassage und 2-maliger…" at bounding box center [283, 200] width 125 height 15
click at [218, 204] on button "Wechsele im weiteren Verlauf zwischen 30-maliger Herzdruckmassage und 2-maliger…" at bounding box center [214, 200] width 7 height 7
click at [287, 229] on div "Halte beide Arme gerade. Die Herzmassage erfolgt 30-mal. Die Druck- und Entlast…" at bounding box center [278, 204] width 135 height 92
click at [289, 244] on label "Reanimiere solange, bis der Rettungsdienst eintrifft oder der Betroffene Lebens…" at bounding box center [283, 239] width 125 height 23
click at [218, 243] on button "Reanimiere solange, bis der Rettungsdienst eintrifft oder der Betroffene Lebens…" at bounding box center [214, 239] width 7 height 7
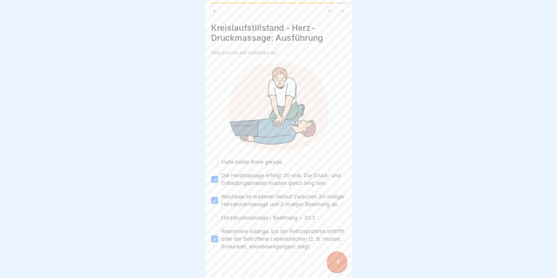
click at [277, 222] on label "Herzdruckmassage : Beatmung = 30:2" at bounding box center [268, 218] width 94 height 8
click at [218, 222] on button "Herzdruckmassage : Beatmung = 30:2" at bounding box center [214, 217] width 7 height 7
click at [256, 163] on div "Halte beide Arme gerade. Die Herzmassage erfolgt 30-mal. Die Druck- und Entlast…" at bounding box center [278, 204] width 135 height 92
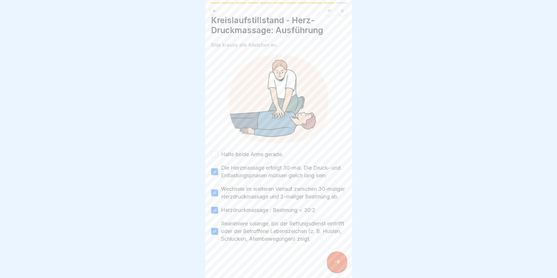
scroll to position [20, 0]
drag, startPoint x: 275, startPoint y: 193, endPoint x: 269, endPoint y: 184, distance: 10.2
click at [249, 130] on div "Kreislaufstillstand - Herz-Druckmassage: Ausführung Bitte kreuze alle Kästchen …" at bounding box center [278, 129] width 135 height 228
click at [252, 151] on label "Halte beide Arme gerade." at bounding box center [252, 155] width 62 height 8
click at [218, 151] on button "Halte beide Arme gerade." at bounding box center [214, 154] width 7 height 7
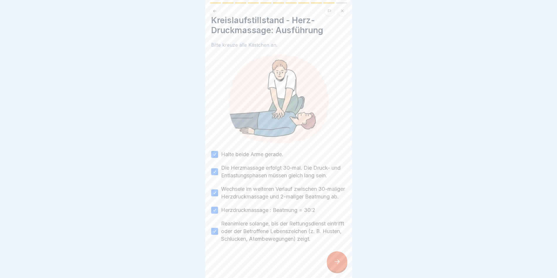
click at [334, 265] on icon at bounding box center [337, 261] width 7 height 7
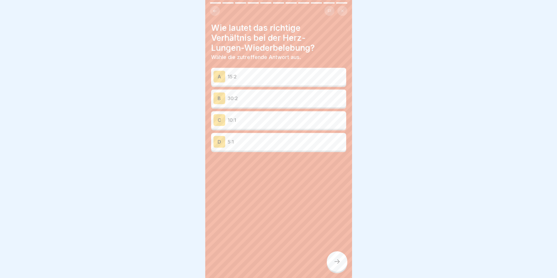
click at [213, 8] on button at bounding box center [215, 11] width 10 height 10
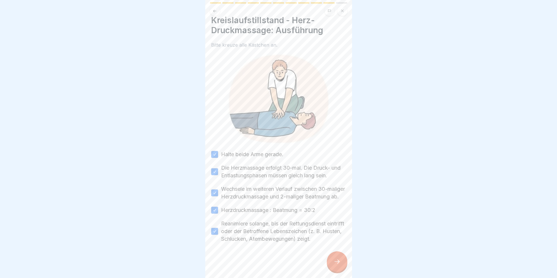
scroll to position [4, 0]
drag, startPoint x: 303, startPoint y: 216, endPoint x: 311, endPoint y: 241, distance: 25.9
click at [332, 259] on div at bounding box center [337, 262] width 21 height 21
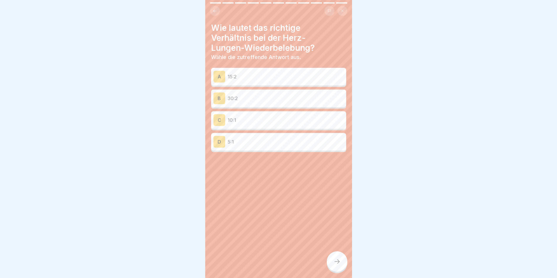
click at [260, 97] on p "30:2" at bounding box center [286, 98] width 116 height 7
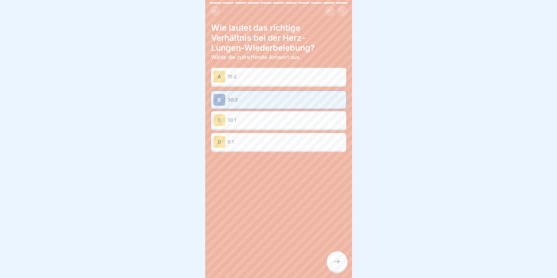
click at [347, 268] on div "Wie lautet das richtige Verhältnis bei der Herz-Lungen-Wiederbelebung? Wähle di…" at bounding box center [278, 139] width 147 height 278
click at [342, 264] on div at bounding box center [337, 262] width 21 height 21
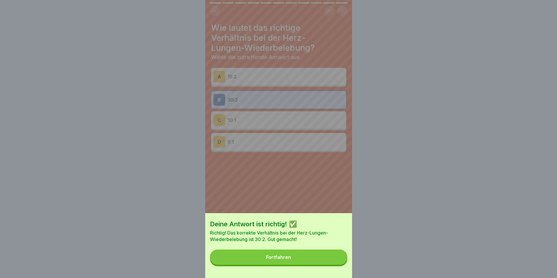
click at [340, 261] on button "Fortfahren" at bounding box center [279, 257] width 138 height 15
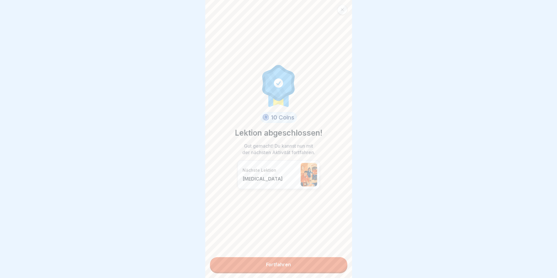
click at [285, 234] on div "10 Coins Lektion abgeschlossen! Gut gemacht! Du kannst nun mit der nächsten Akt…" at bounding box center [279, 129] width 88 height 248
click at [275, 262] on link "Fortfahren" at bounding box center [279, 264] width 138 height 15
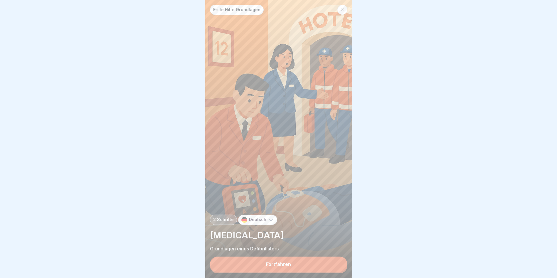
click at [276, 272] on button "Fortfahren" at bounding box center [279, 264] width 138 height 15
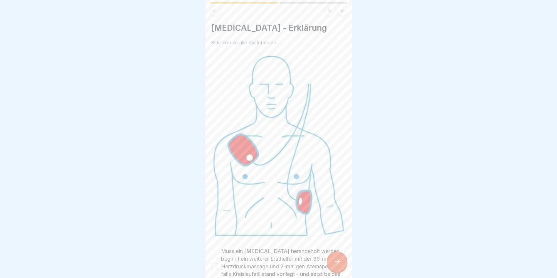
scroll to position [102, 0]
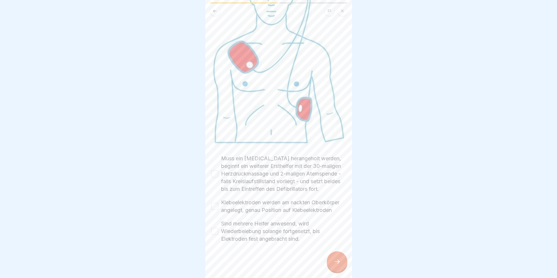
drag, startPoint x: 298, startPoint y: 133, endPoint x: 290, endPoint y: 170, distance: 37.9
drag, startPoint x: 291, startPoint y: 159, endPoint x: 286, endPoint y: 177, distance: 18.0
drag, startPoint x: 280, startPoint y: 162, endPoint x: 275, endPoint y: 196, distance: 34.7
click at [280, 163] on label "Muss ein [MEDICAL_DATA] herangeholt werden, beginnt ein weiterer Ersthelfer mit…" at bounding box center [283, 174] width 125 height 38
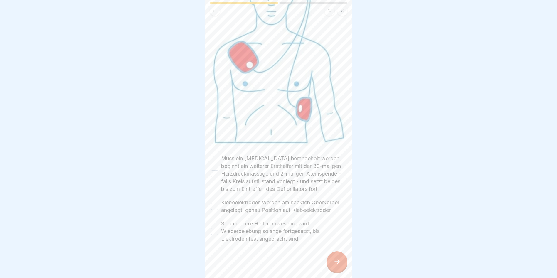
click at [218, 170] on button "Muss ein [MEDICAL_DATA] herangeholt werden, beginnt ein weiterer Ersthelfer mit…" at bounding box center [214, 173] width 7 height 7
click at [275, 199] on label "Klebeelektroden werden am nackten Oberkörper angelegt, genau Position auf Klebe…" at bounding box center [283, 206] width 125 height 15
click at [218, 203] on button "Klebeelektroden werden am nackten Oberkörper angelegt, genau Position auf Klebe…" at bounding box center [214, 206] width 7 height 7
click at [281, 227] on label "Sind mehrere Helfer anwesend, wird Wiederbelebung solange fortgesetzt, bis Elek…" at bounding box center [283, 231] width 125 height 23
click at [218, 228] on button "Sind mehrere Helfer anwesend, wird Wiederbelebung solange fortgesetzt, bis Elek…" at bounding box center [214, 231] width 7 height 7
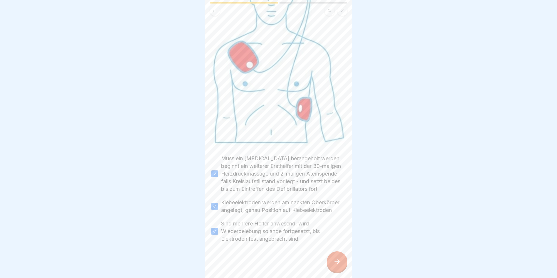
click at [344, 248] on div "[MEDICAL_DATA] - Erklärung Bitte kreuze alle Kästchen an. Muss ein [MEDICAL_DAT…" at bounding box center [278, 139] width 147 height 278
click at [334, 259] on icon at bounding box center [337, 261] width 7 height 7
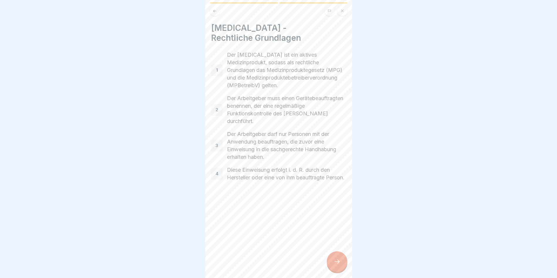
click at [267, 177] on p "Diese Einweisung erfolgt i. d. R. durch den Hersteller oder eine von ihm beauft…" at bounding box center [286, 173] width 119 height 15
click at [346, 264] on div at bounding box center [337, 262] width 21 height 21
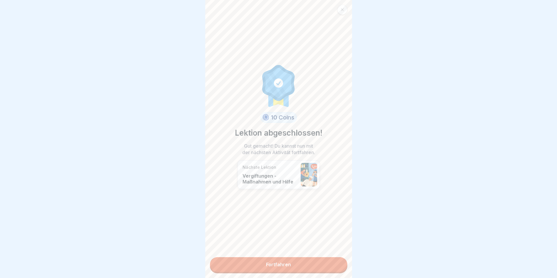
click at [316, 257] on link "Fortfahren" at bounding box center [279, 264] width 138 height 15
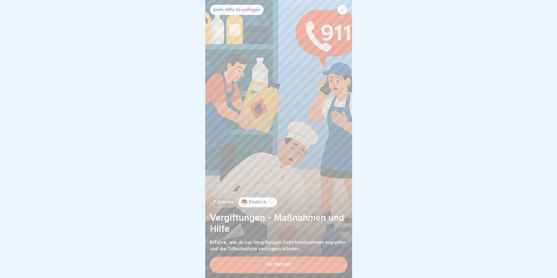
click at [216, 200] on div "Erste Hilfe Grundlagen 7 Schritte Deutsch Vergiftungen - Maßnahmen und Hilfe Er…" at bounding box center [278, 139] width 147 height 278
click at [220, 207] on div "7 Schritte" at bounding box center [223, 202] width 27 height 10
click at [343, 8] on div at bounding box center [343, 10] width 10 height 10
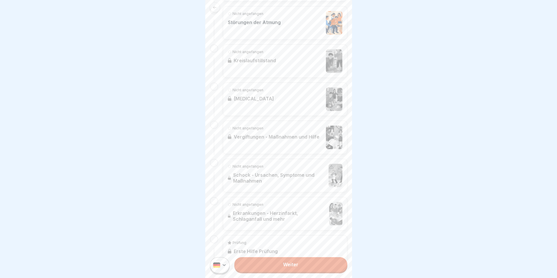
scroll to position [324, 0]
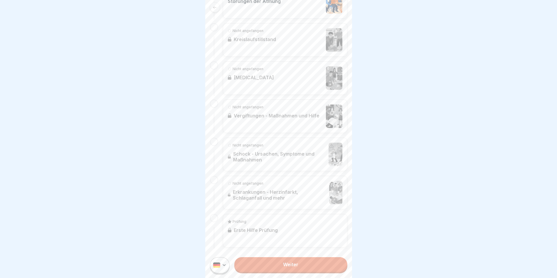
click at [372, 152] on div at bounding box center [278, 139] width 557 height 278
click at [279, 264] on link "Weiter" at bounding box center [290, 264] width 113 height 15
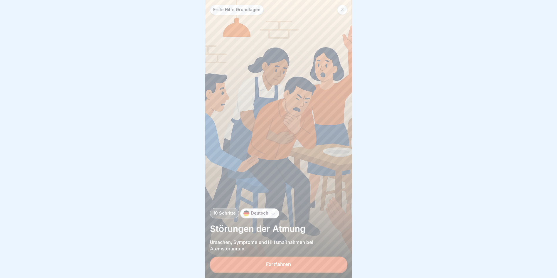
click at [273, 267] on div "Fortfahren" at bounding box center [278, 264] width 25 height 5
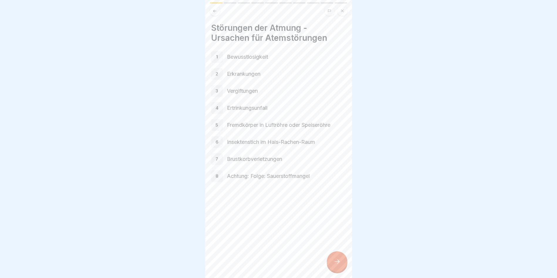
click at [338, 265] on icon at bounding box center [337, 261] width 7 height 7
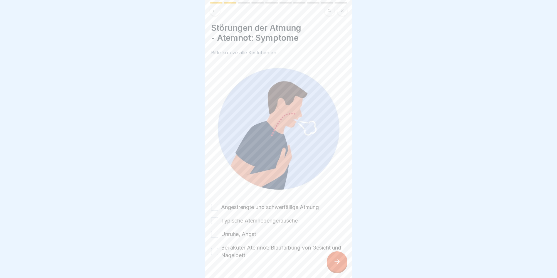
click at [307, 204] on label "Angestrengte und schwerfällige Atmung" at bounding box center [270, 208] width 98 height 8
click at [218, 204] on button "Angestrengte und schwerfällige Atmung" at bounding box center [214, 207] width 7 height 7
click at [295, 222] on div "Angestrengte und schwerfällige Atmung Typische Atemnebengeräusche Unruhe, Angst…" at bounding box center [278, 232] width 135 height 56
click at [293, 239] on div "Angestrengte und schwerfällige Atmung Typische Atemnebengeräusche Unruhe, Angst…" at bounding box center [278, 232] width 135 height 56
click at [290, 253] on label "Bei akuter Atemnot: Blaufärbung von Gesicht und Nagelbett" at bounding box center [283, 251] width 125 height 15
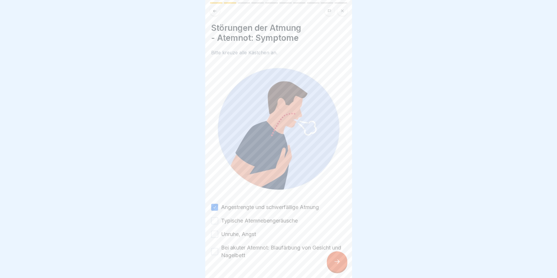
click at [218, 253] on button "Bei akuter Atemnot: Blaufärbung von Gesicht und Nagelbett" at bounding box center [214, 251] width 7 height 7
click at [271, 227] on div "Angestrengte und schwerfällige Atmung Typische Atemnebengeräusche Unruhe, Angst…" at bounding box center [278, 232] width 135 height 56
click at [273, 219] on label "Typische Atemnebengeräusche" at bounding box center [259, 221] width 77 height 8
click at [218, 219] on button "Typische Atemnebengeräusche" at bounding box center [214, 220] width 7 height 7
click at [239, 224] on div "Angestrengte und schwerfällige Atmung Typische Atemnebengeräusche Unruhe, Angst…" at bounding box center [278, 232] width 135 height 56
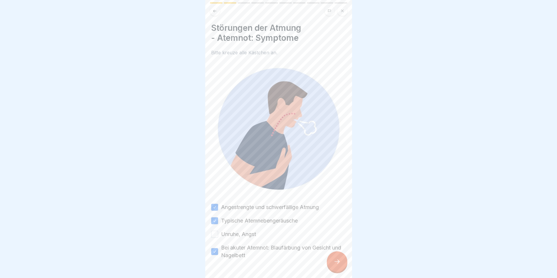
click at [244, 231] on label "Unruhe, Angst" at bounding box center [238, 235] width 35 height 8
click at [218, 231] on button "Unruhe, Angst" at bounding box center [214, 234] width 7 height 7
click at [343, 265] on div at bounding box center [337, 262] width 21 height 21
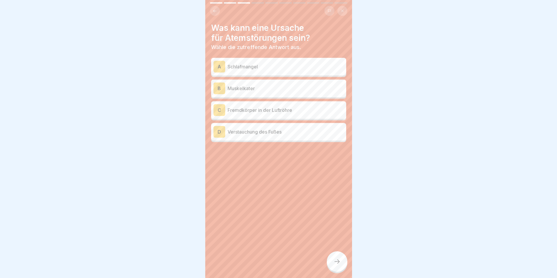
click at [363, 218] on div at bounding box center [278, 139] width 557 height 278
click at [309, 115] on div "C Fremdkörper in der Luftröhre" at bounding box center [279, 110] width 130 height 12
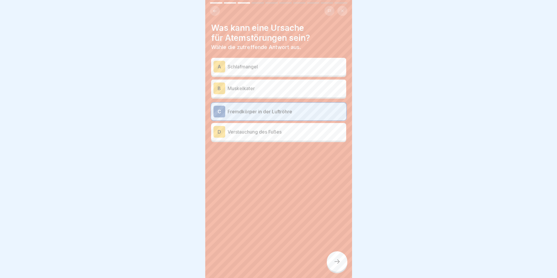
click at [254, 193] on div "Was kann eine Ursache für Atemstörungen sein? Wähle die zutreffende Antwort aus…" at bounding box center [278, 139] width 147 height 278
click at [345, 271] on div at bounding box center [337, 262] width 21 height 21
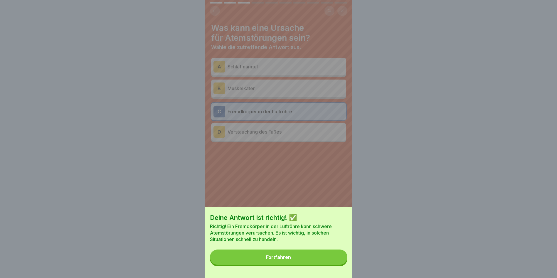
click at [343, 265] on button "Fortfahren" at bounding box center [279, 257] width 138 height 15
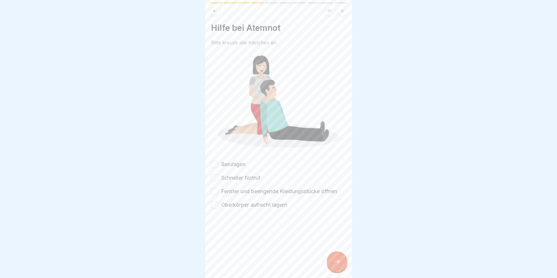
click at [266, 167] on div "Beruhigen Schneller Notruf Fenster und beengende Kleidungsstücke öffnen Oberkör…" at bounding box center [278, 185] width 135 height 48
click at [264, 175] on div "Beruhigen Schneller Notruf Fenster und beengende Kleidungsstücke öffnen Oberkör…" at bounding box center [278, 185] width 135 height 48
click at [257, 164] on div "Beruhigen Schneller Notruf Fenster und beengende Kleidungsstücke öffnen Oberkör…" at bounding box center [278, 185] width 135 height 48
click at [243, 162] on label "Beruhigen" at bounding box center [233, 165] width 24 height 8
click at [218, 162] on button "Beruhigen" at bounding box center [214, 164] width 7 height 7
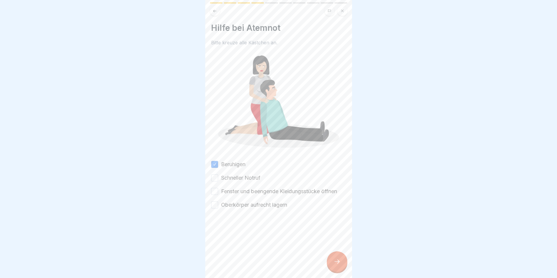
click at [240, 174] on label "Schneller Notruf" at bounding box center [240, 178] width 39 height 8
click at [218, 175] on button "Schneller Notruf" at bounding box center [214, 178] width 7 height 7
click at [241, 188] on label "Fenster und beengende Kleidungsstücke öffnen" at bounding box center [279, 192] width 116 height 8
click at [218, 188] on button "Fenster und beengende Kleidungsstücke öffnen" at bounding box center [214, 191] width 7 height 7
click at [243, 201] on label "Oberkörper aufrecht lagern" at bounding box center [254, 205] width 66 height 8
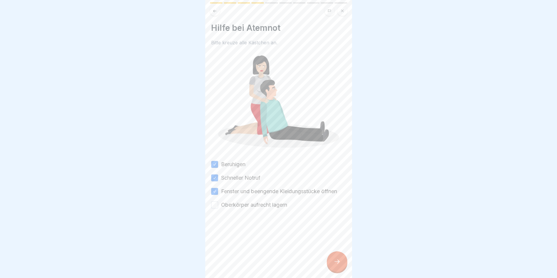
click at [218, 202] on button "Oberkörper aufrecht lagern" at bounding box center [214, 205] width 7 height 7
click at [336, 265] on icon at bounding box center [337, 261] width 7 height 7
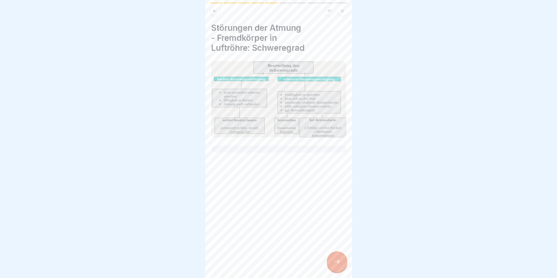
click at [335, 264] on icon at bounding box center [337, 262] width 5 height 4
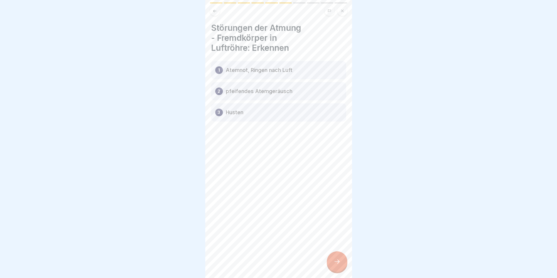
click at [213, 9] on icon at bounding box center [215, 11] width 4 height 4
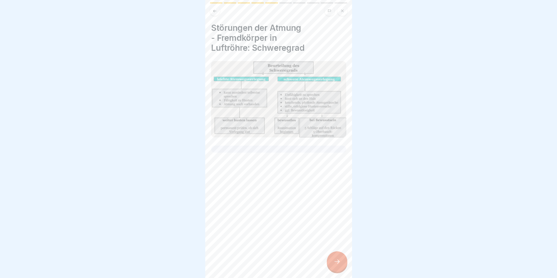
click at [213, 9] on icon at bounding box center [215, 11] width 4 height 4
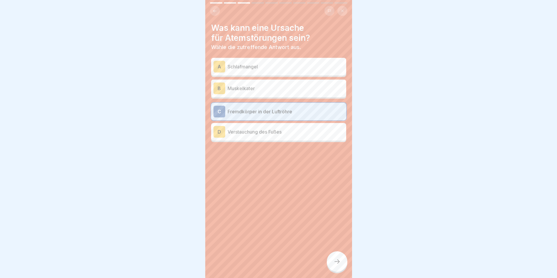
click at [213, 9] on icon at bounding box center [215, 11] width 4 height 4
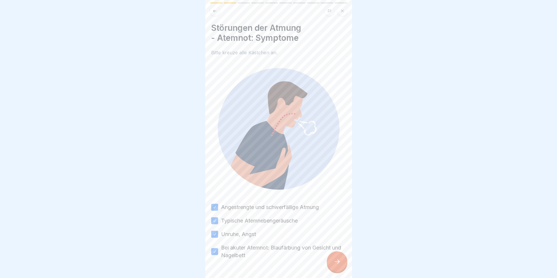
click at [341, 9] on button at bounding box center [343, 11] width 10 height 10
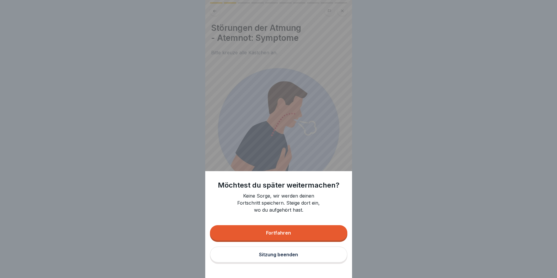
click at [284, 256] on button "Sitzung beenden" at bounding box center [279, 255] width 138 height 16
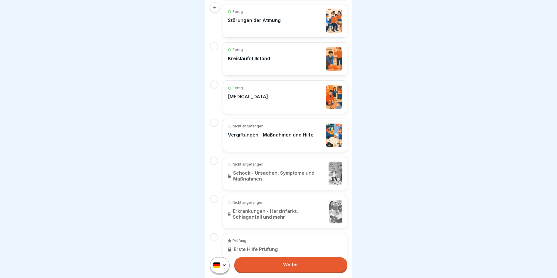
scroll to position [308, 0]
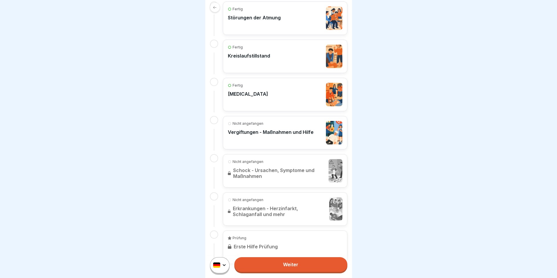
click at [319, 126] on div "Nicht angefangen Vergiftungen - Maßnahmen und Hilfe" at bounding box center [285, 133] width 115 height 24
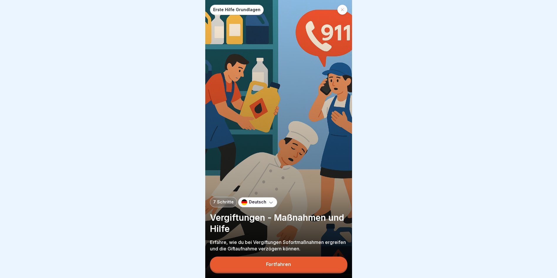
click at [299, 267] on button "Fortfahren" at bounding box center [279, 264] width 138 height 15
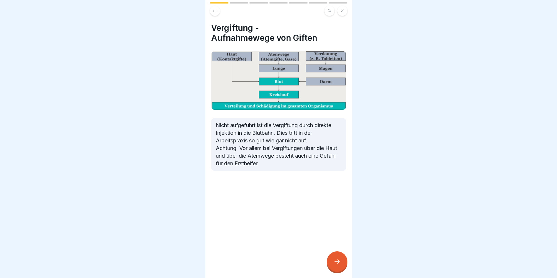
click at [328, 257] on div "Vergiftung - Aufnahmewege von Giften Nicht aufgeführt ist die Vergiftung durch …" at bounding box center [278, 139] width 147 height 278
click at [337, 262] on div at bounding box center [337, 262] width 21 height 21
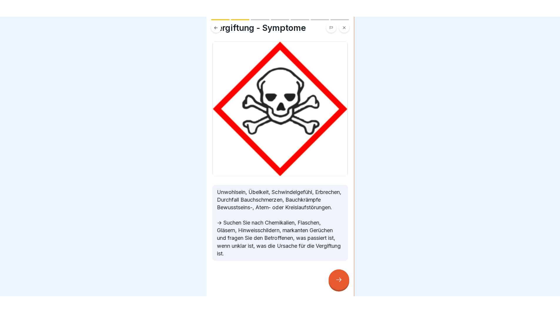
scroll to position [20, 0]
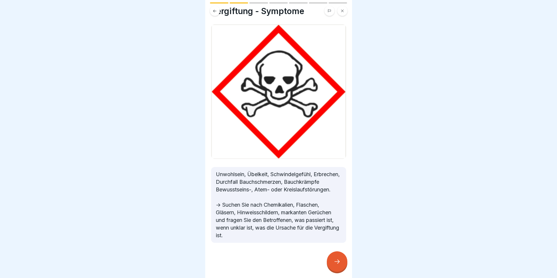
drag, startPoint x: 281, startPoint y: 158, endPoint x: 283, endPoint y: 181, distance: 23.3
click at [331, 256] on div at bounding box center [278, 260] width 135 height 35
click at [332, 261] on div at bounding box center [337, 262] width 21 height 21
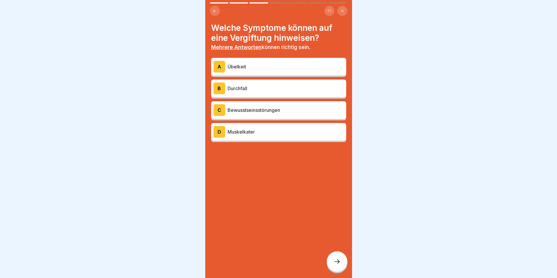
click at [257, 160] on div at bounding box center [278, 159] width 135 height 35
click at [269, 62] on div "A Übelkeit" at bounding box center [279, 67] width 130 height 12
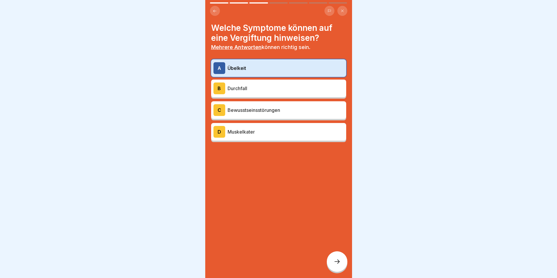
click at [267, 84] on div "B Durchfall" at bounding box center [279, 89] width 130 height 12
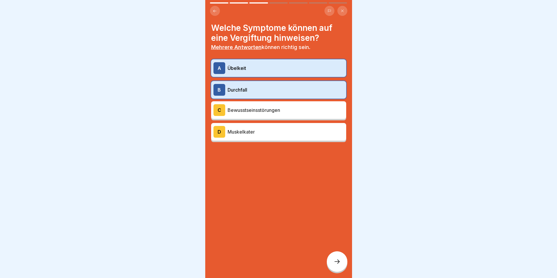
click at [275, 105] on div "C Bewusstseinsstörungen" at bounding box center [279, 110] width 130 height 12
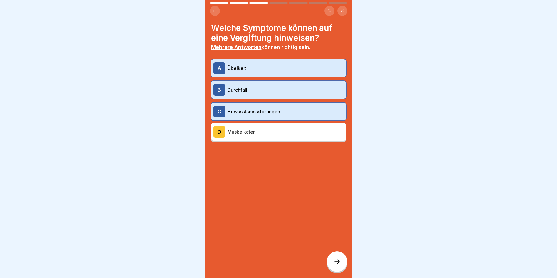
click at [281, 111] on p "Bewusstseinsstörungen" at bounding box center [286, 111] width 116 height 7
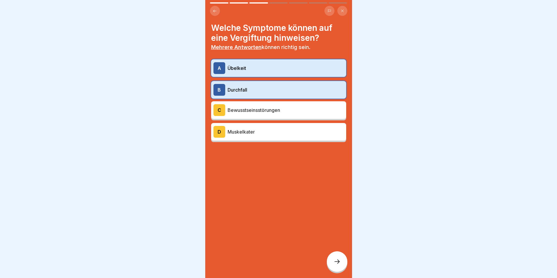
click at [281, 115] on div "C Bewusstseinsstörungen" at bounding box center [279, 110] width 130 height 12
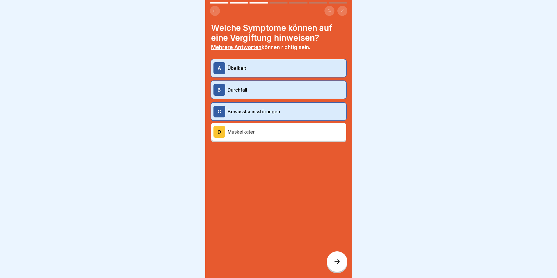
click at [335, 262] on div at bounding box center [337, 262] width 21 height 21
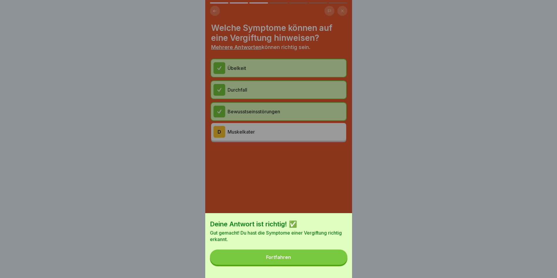
click at [334, 264] on button "Fortfahren" at bounding box center [279, 257] width 138 height 15
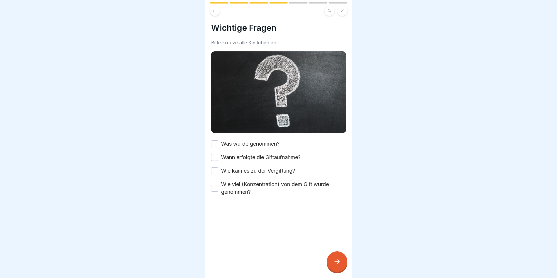
click at [258, 140] on label "Was wurde genommen?" at bounding box center [250, 144] width 58 height 8
click at [218, 140] on button "Was wurde genommen?" at bounding box center [214, 143] width 7 height 7
click at [261, 155] on label "Wann erfolgte die Giftaufnahme?" at bounding box center [261, 158] width 80 height 8
click at [218, 155] on button "Wann erfolgte die Giftaufnahme?" at bounding box center [214, 157] width 7 height 7
click at [265, 168] on label "Wie kam es zu der Vergiftung?" at bounding box center [258, 171] width 74 height 8
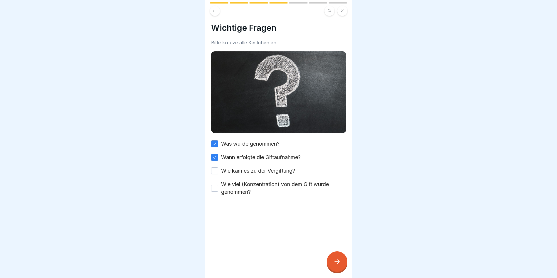
click at [218, 168] on button "Wie kam es zu der Vergiftung?" at bounding box center [214, 170] width 7 height 7
click at [271, 188] on label "Wie viel (Konzentration) von dem Gift wurde genommen?" at bounding box center [283, 188] width 125 height 15
click at [218, 188] on button "Wie viel (Konzentration) von dem Gift wurde genommen?" at bounding box center [214, 188] width 7 height 7
click at [336, 256] on div "Erste Hilfe Grundlagen 7 Schritte Deutsch Vergiftungen - Maßnahmen und Hilfe Er…" at bounding box center [278, 139] width 147 height 278
click at [330, 259] on div at bounding box center [337, 262] width 21 height 21
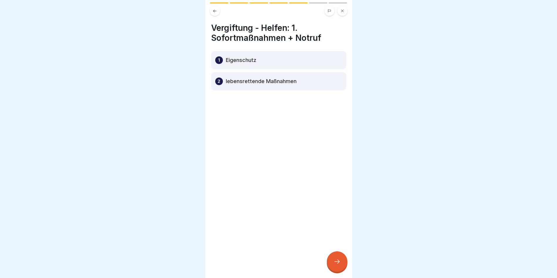
click at [346, 267] on div at bounding box center [337, 262] width 21 height 21
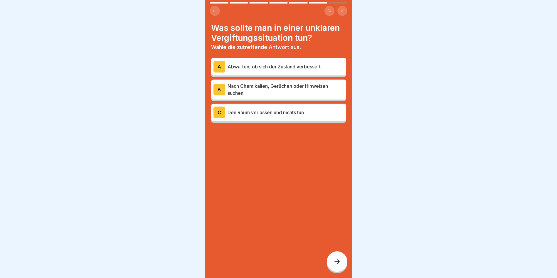
click at [289, 50] on p "Wähle die zutreffende Antwort aus." at bounding box center [278, 47] width 135 height 6
click at [308, 93] on p "Nach Chemikalien, Gerüchen oder Hinweisen suchen" at bounding box center [286, 90] width 116 height 14
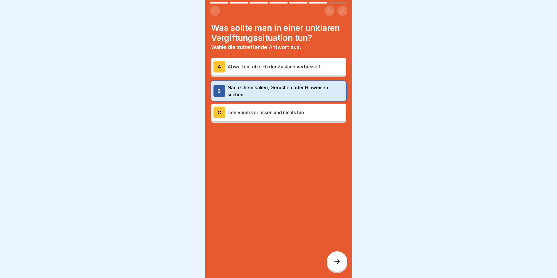
click at [250, 152] on div at bounding box center [278, 140] width 135 height 35
click at [342, 269] on div at bounding box center [337, 262] width 21 height 21
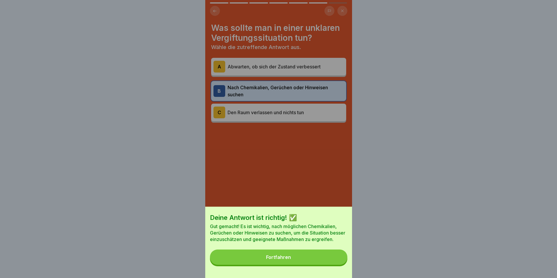
click at [341, 265] on button "Fortfahren" at bounding box center [279, 257] width 138 height 15
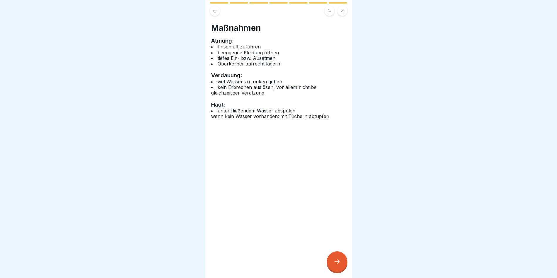
click at [343, 261] on div at bounding box center [337, 262] width 21 height 21
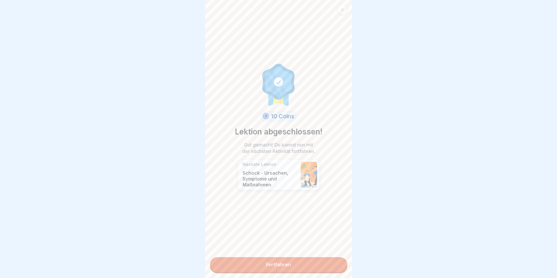
click at [324, 264] on link "Fortfahren" at bounding box center [279, 264] width 138 height 15
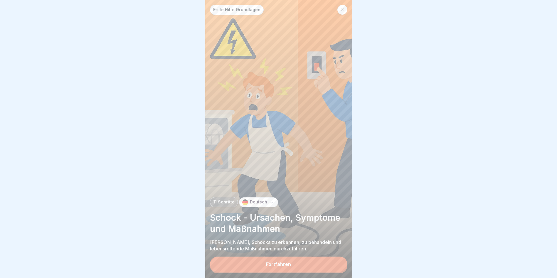
click at [324, 264] on button "Fortfahren" at bounding box center [279, 264] width 138 height 15
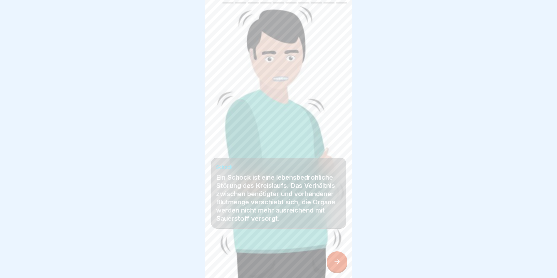
click at [334, 265] on icon at bounding box center [337, 261] width 7 height 7
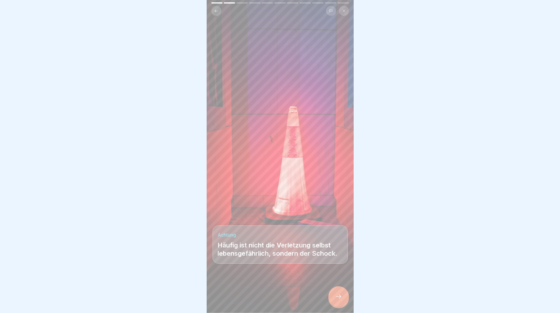
click at [343, 278] on div at bounding box center [338, 296] width 21 height 21
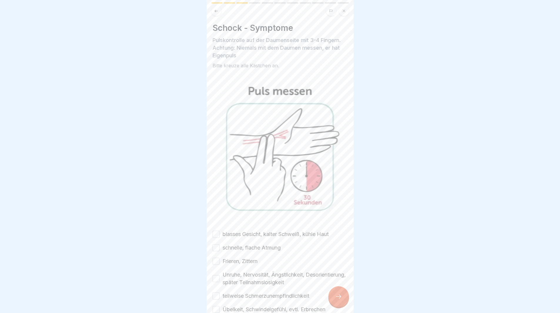
click at [231, 230] on label "blasses Gesicht, kalter Schweiß, kühle Haut" at bounding box center [275, 234] width 106 height 8
click at [219, 231] on button "blasses Gesicht, kalter Schweiß, kühle Haut" at bounding box center [215, 234] width 7 height 7
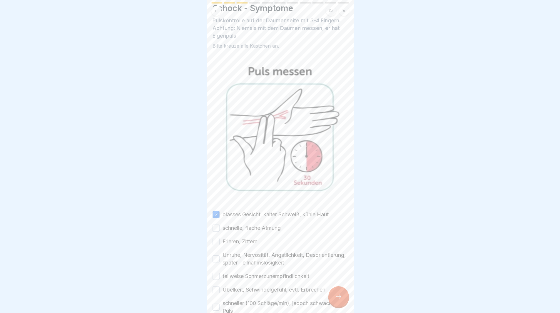
drag, startPoint x: 231, startPoint y: 229, endPoint x: 240, endPoint y: 249, distance: 21.2
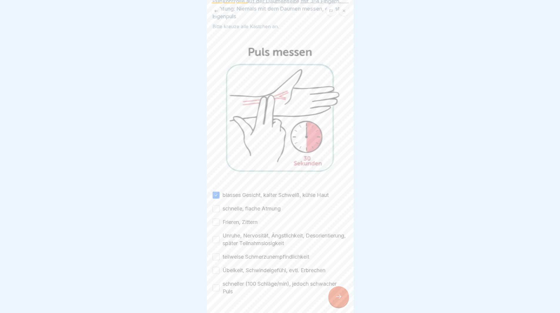
click at [239, 205] on label "schnelle, flache Atmung" at bounding box center [251, 209] width 58 height 8
click at [219, 205] on button "schnelle, flache Atmung" at bounding box center [215, 208] width 7 height 7
click at [241, 218] on label "Frieren, Zittern" at bounding box center [239, 222] width 35 height 8
click at [219, 219] on button "Frieren, Zittern" at bounding box center [215, 222] width 7 height 7
drag, startPoint x: 248, startPoint y: 241, endPoint x: 248, endPoint y: 251, distance: 9.7
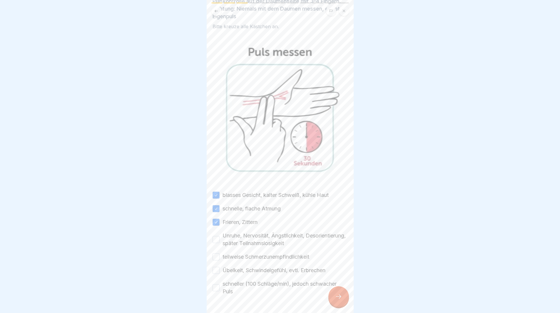
click at [248, 240] on label "Unruhe, Nervosität, Ängstlichkeit, Desorientierung, später Teilnahmslosigkeit" at bounding box center [284, 239] width 125 height 15
click at [219, 240] on button "Unruhe, Nervosität, Ängstlichkeit, Desorientierung, später Teilnahmslosigkeit" at bounding box center [215, 239] width 7 height 7
click at [250, 255] on label "teilweise Schmerzunempfindlichkeit" at bounding box center [265, 257] width 87 height 8
click at [219, 255] on button "teilweise Schmerzunempfindlichkeit" at bounding box center [215, 256] width 7 height 7
drag, startPoint x: 252, startPoint y: 266, endPoint x: 256, endPoint y: 281, distance: 15.3
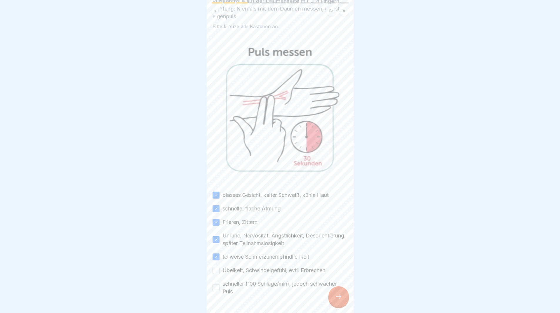
click at [253, 269] on label "Übelkeit, Schwindelgefühl, evtl. Erbrechen" at bounding box center [273, 271] width 103 height 8
click at [219, 269] on button "Übelkeit, Schwindelgefühl, evtl. Erbrechen" at bounding box center [215, 270] width 7 height 7
click at [257, 278] on label "schneller (100 Schläge/min), jedoch schwacher Puls" at bounding box center [284, 287] width 125 height 15
click at [219, 278] on button "schneller (100 Schläge/min), jedoch schwacher Puls" at bounding box center [215, 287] width 7 height 7
click at [333, 278] on div at bounding box center [338, 296] width 21 height 21
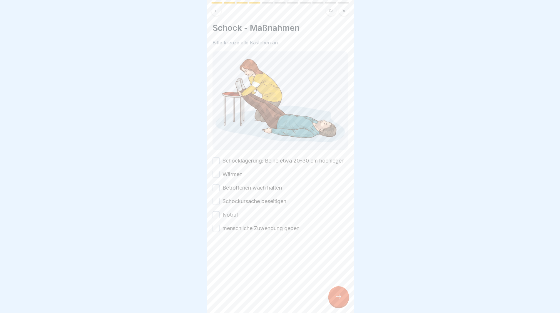
click at [267, 161] on label "Schocklagerung: Beine etwa 20-30 cm hochlegen" at bounding box center [283, 161] width 122 height 8
click at [219, 161] on button "Schocklagerung: Beine etwa 20-30 cm hochlegen" at bounding box center [215, 160] width 7 height 7
click at [259, 176] on div "Schocklagerung: Beine etwa 20-30 cm hochlegen Wärmen Betroffenen wach halten Sc…" at bounding box center [279, 194] width 135 height 75
click at [260, 182] on div "Schocklagerung: Beine etwa 20-30 cm hochlegen Wärmen Betroffenen wach halten Sc…" at bounding box center [279, 194] width 135 height 75
click at [262, 192] on label "Betroffenen wach halten" at bounding box center [251, 188] width 59 height 8
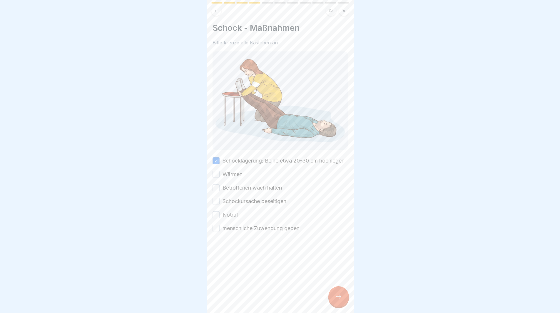
click at [219, 191] on button "Betroffenen wach halten" at bounding box center [215, 187] width 7 height 7
click at [248, 182] on div "Schocklagerung: Beine etwa 20-30 cm hochlegen Wärmen Betroffenen wach halten Sc…" at bounding box center [279, 194] width 135 height 75
click at [236, 174] on div "Schocklagerung: Beine etwa 20-30 cm hochlegen Wärmen Betroffenen wach halten Sc…" at bounding box center [279, 194] width 135 height 75
click at [236, 176] on label "Wärmen" at bounding box center [232, 174] width 20 height 8
click at [219, 176] on button "Wärmen" at bounding box center [215, 174] width 7 height 7
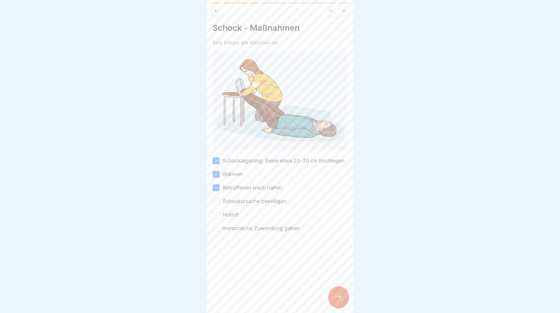
click at [244, 205] on label "Schockursache beseitigen" at bounding box center [254, 201] width 64 height 8
click at [219, 205] on button "Schockursache beseitigen" at bounding box center [215, 201] width 7 height 7
click at [245, 216] on div "Schocklagerung: Beine etwa 20-30 cm hochlegen Wärmen Betroffenen wach halten Sc…" at bounding box center [279, 194] width 135 height 75
click at [234, 219] on label "Notruf" at bounding box center [230, 215] width 16 height 8
click at [219, 218] on button "Notruf" at bounding box center [215, 214] width 7 height 7
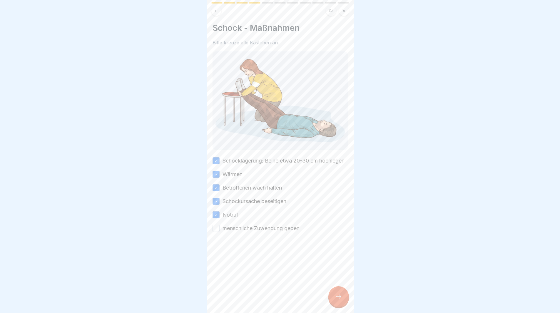
drag, startPoint x: 239, startPoint y: 234, endPoint x: 268, endPoint y: 244, distance: 30.0
click at [240, 232] on label "menschliche Zuwendung geben" at bounding box center [260, 228] width 77 height 8
click at [219, 232] on button "menschliche Zuwendung geben" at bounding box center [215, 228] width 7 height 7
click at [336, 278] on icon at bounding box center [338, 296] width 7 height 7
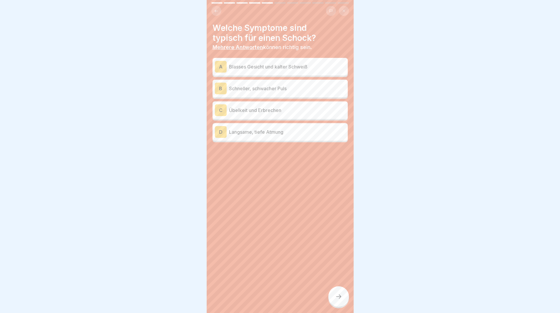
click at [239, 197] on div "Welche Symptome sind typisch für einen Schock? Mehrere Antworten können richtig…" at bounding box center [280, 156] width 147 height 313
click at [259, 74] on div "A Blasses Gesicht und kalter Schweiß" at bounding box center [279, 67] width 135 height 18
click at [271, 92] on div "B Schneller, schwacher Puls" at bounding box center [280, 89] width 130 height 12
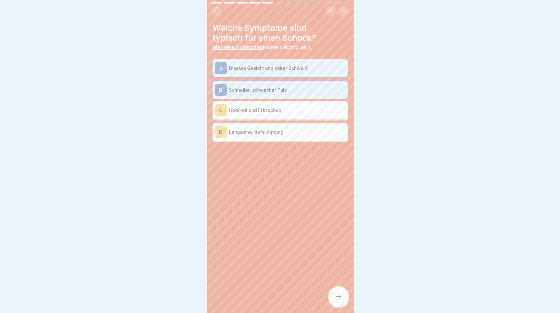
click at [339, 278] on div at bounding box center [338, 296] width 21 height 21
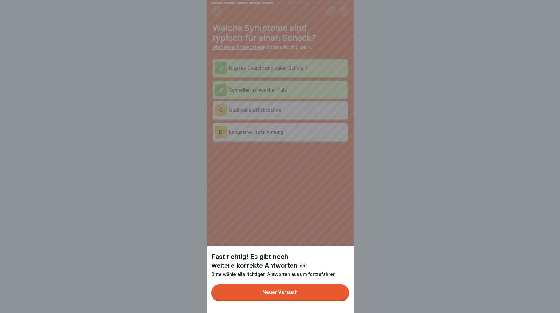
click at [324, 278] on button "Neuer Versuch" at bounding box center [280, 291] width 138 height 15
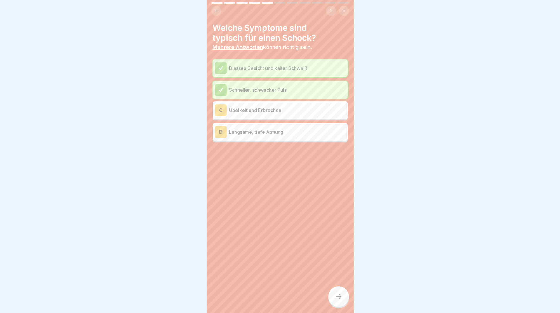
click at [292, 139] on div "D Langsame, tiefe Atmung" at bounding box center [279, 132] width 135 height 18
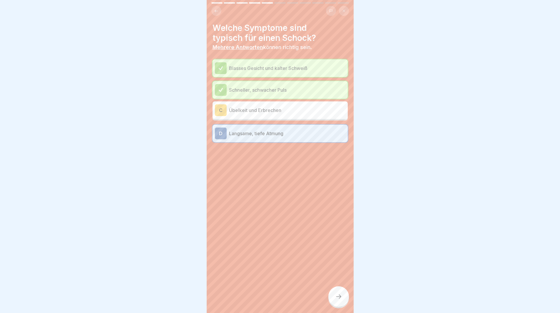
click at [341, 278] on div at bounding box center [338, 296] width 21 height 21
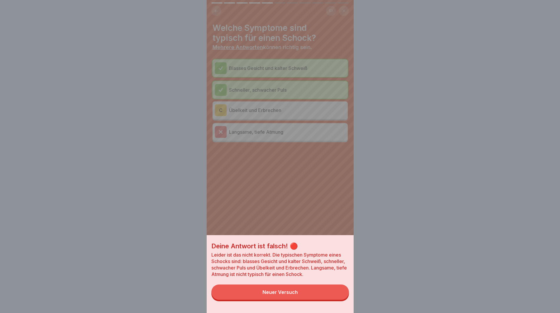
drag, startPoint x: 319, startPoint y: 291, endPoint x: 315, endPoint y: 286, distance: 6.5
click at [319, 278] on button "Neuer Versuch" at bounding box center [280, 291] width 138 height 15
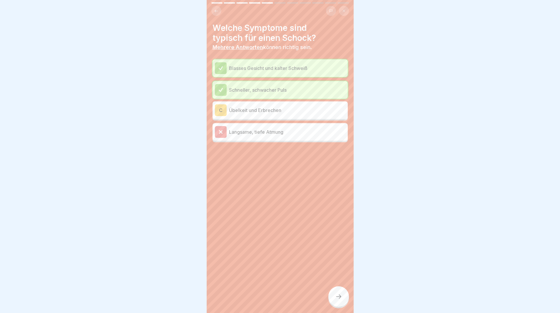
click at [273, 102] on div "C Übelkeit und Erbrechen" at bounding box center [279, 110] width 135 height 18
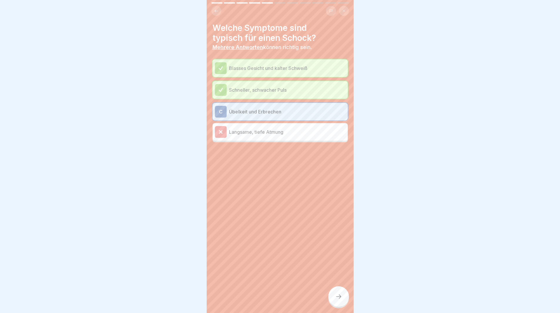
click at [337, 278] on icon at bounding box center [338, 296] width 7 height 7
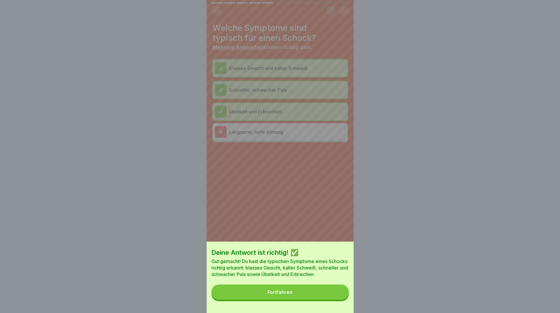
click at [334, 278] on button "Fortfahren" at bounding box center [280, 291] width 138 height 15
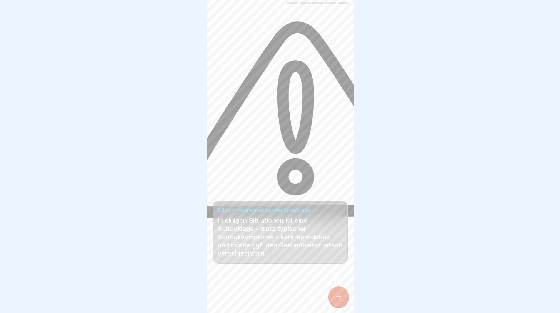
click at [339, 278] on div at bounding box center [338, 296] width 21 height 21
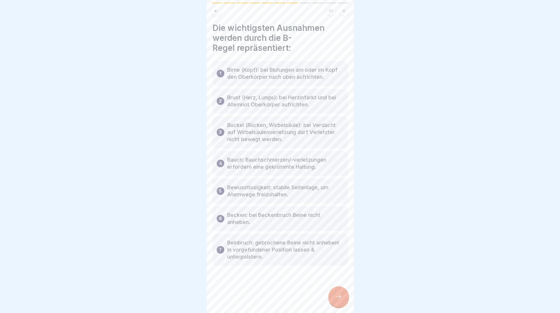
click at [341, 278] on div at bounding box center [338, 296] width 21 height 21
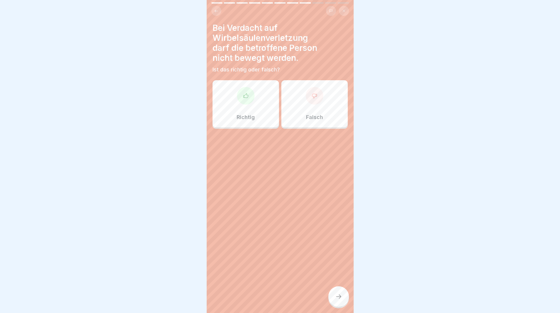
click at [250, 109] on div "Richtig" at bounding box center [245, 103] width 66 height 47
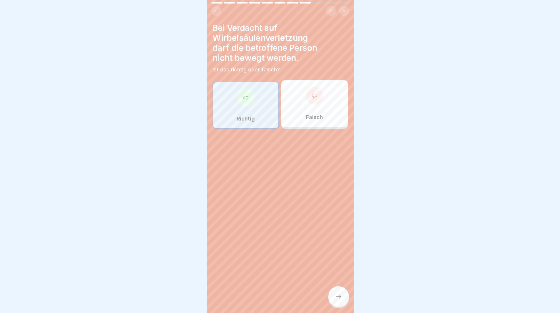
click at [337, 278] on div at bounding box center [338, 296] width 21 height 21
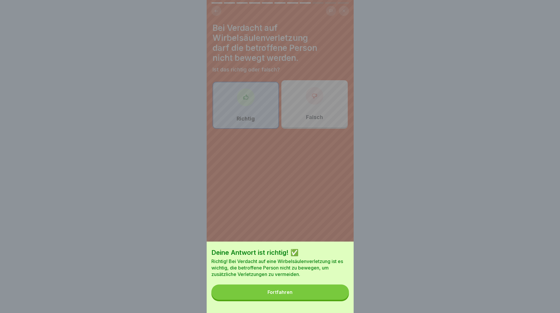
click at [337, 278] on button "Fortfahren" at bounding box center [280, 291] width 138 height 15
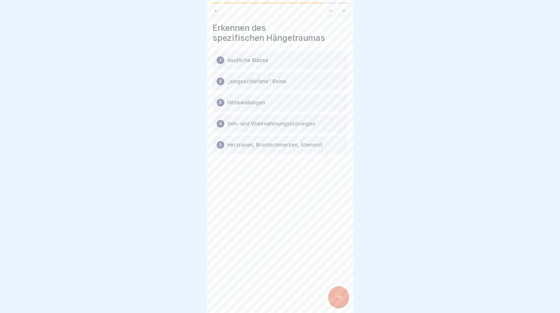
click at [332, 278] on div at bounding box center [338, 296] width 21 height 21
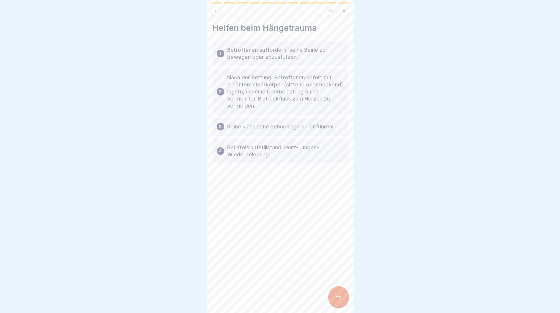
click at [332, 278] on div at bounding box center [338, 296] width 21 height 21
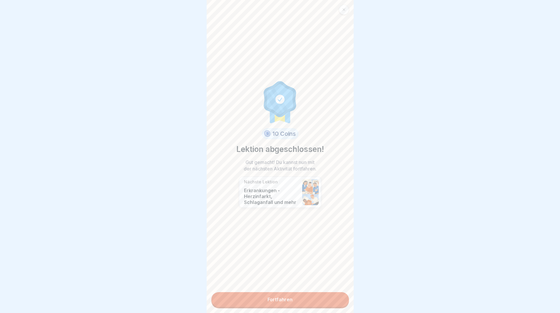
click at [332, 278] on link "Fortfahren" at bounding box center [280, 299] width 138 height 15
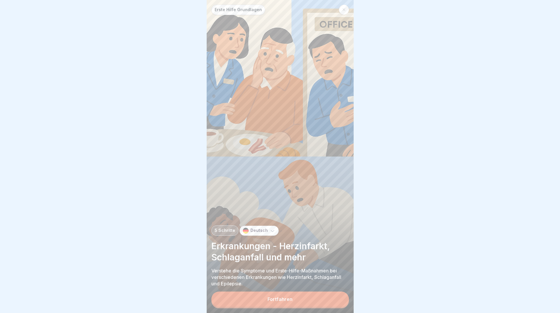
click at [322, 278] on button "Fortfahren" at bounding box center [280, 298] width 138 height 15
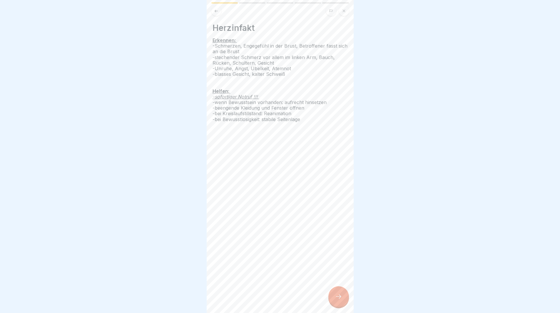
click at [291, 278] on div "Herzinfakt Erkennen: -Schmerzen, Engegefühl in der Brust, Betroffener fasst sic…" at bounding box center [280, 156] width 147 height 313
click at [295, 278] on div "Herzinfakt Erkennen: -Schmerzen, Engegefühl in der Brust, Betroffener fasst sic…" at bounding box center [280, 156] width 147 height 313
click at [356, 278] on div at bounding box center [280, 156] width 560 height 313
click at [340, 278] on div at bounding box center [338, 296] width 21 height 21
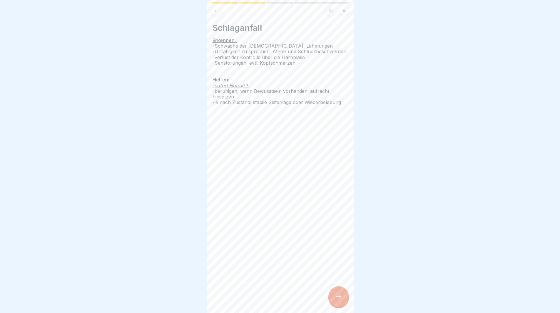
click at [340, 278] on div at bounding box center [338, 296] width 21 height 21
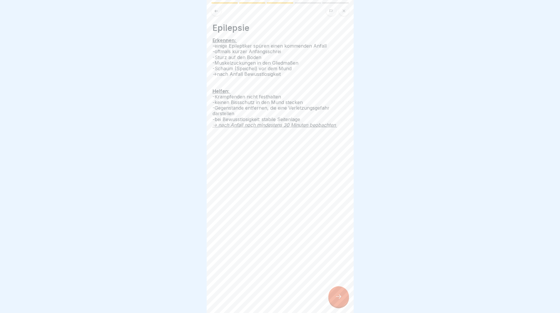
click at [340, 278] on div at bounding box center [338, 296] width 21 height 21
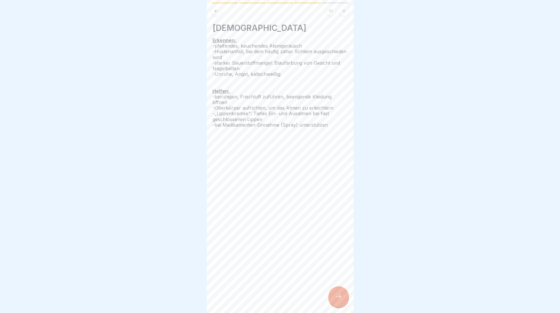
click at [340, 278] on div at bounding box center [338, 296] width 21 height 21
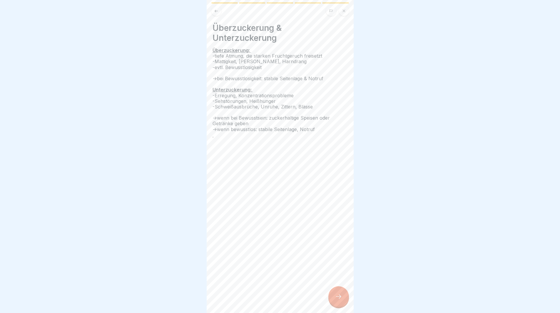
click at [340, 278] on div at bounding box center [338, 296] width 21 height 21
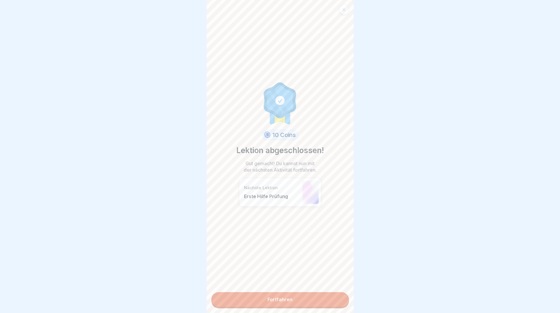
click at [340, 278] on div "10 Coins Lektion abgeschlossen! Gut gemacht! Du kannst nun mit der nächsten Akt…" at bounding box center [280, 156] width 147 height 313
click at [330, 278] on link "Fortfahren" at bounding box center [280, 299] width 138 height 15
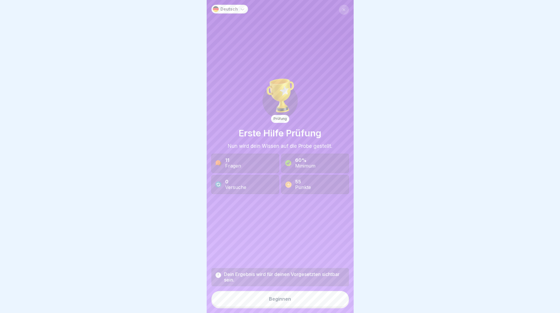
click at [274, 237] on div "Prüfung Erste Hilfe Prüfung Nun wird dein Wissen auf die Probe gestellt. 11 Fra…" at bounding box center [280, 135] width 138 height 260
click at [217, 278] on icon at bounding box center [218, 275] width 6 height 6
click at [247, 278] on button "Beginnen" at bounding box center [280, 299] width 138 height 16
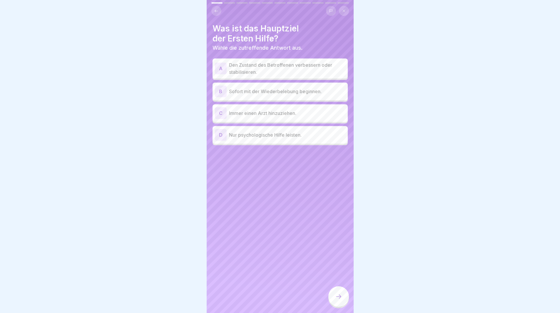
click at [287, 72] on p "Den Zustand des Betroffenen verbessern oder stabilisieren." at bounding box center [287, 68] width 116 height 14
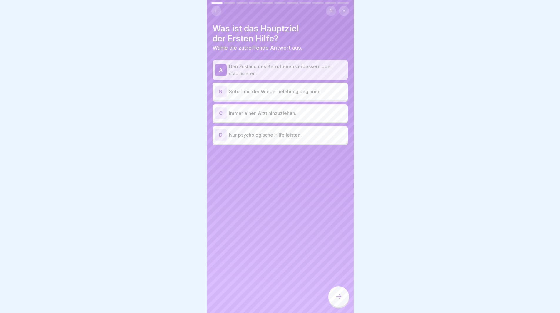
click at [337, 278] on icon at bounding box center [338, 296] width 7 height 7
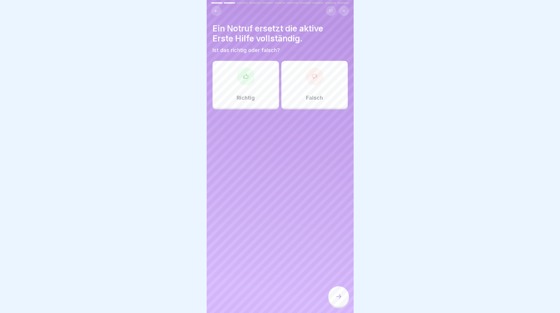
click at [287, 254] on div "Ein Notruf ersetzt die aktive Erste Hilfe vollständig. Ist das richtig oder fal…" at bounding box center [280, 156] width 147 height 313
click at [311, 85] on div at bounding box center [315, 77] width 18 height 18
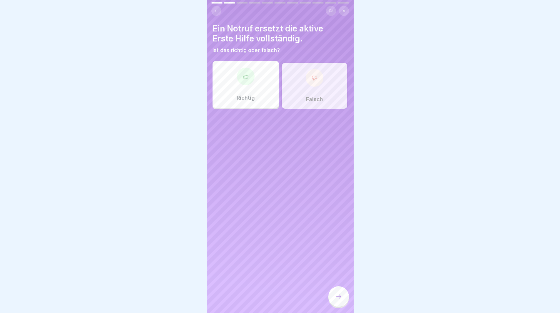
click at [342, 278] on div at bounding box center [338, 296] width 21 height 21
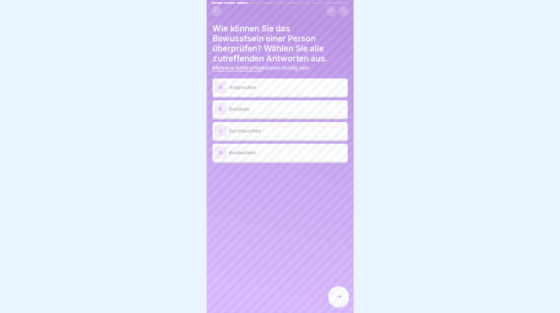
click at [267, 85] on p "Ansprechen" at bounding box center [287, 87] width 116 height 7
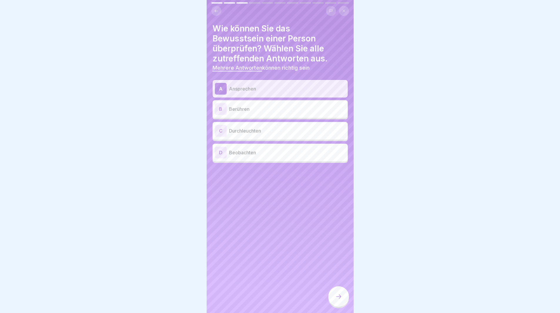
click at [275, 103] on div "B Berühren" at bounding box center [280, 109] width 130 height 12
click at [276, 131] on p "Durchleuchten" at bounding box center [287, 130] width 116 height 7
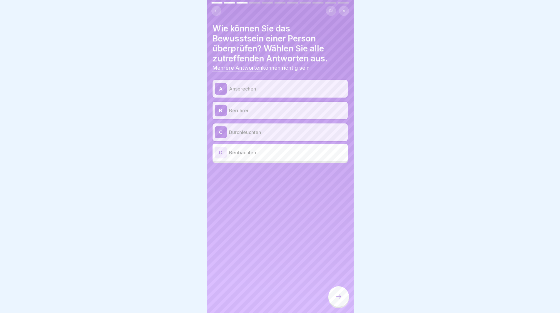
click at [284, 150] on p "Beobachten" at bounding box center [287, 152] width 116 height 7
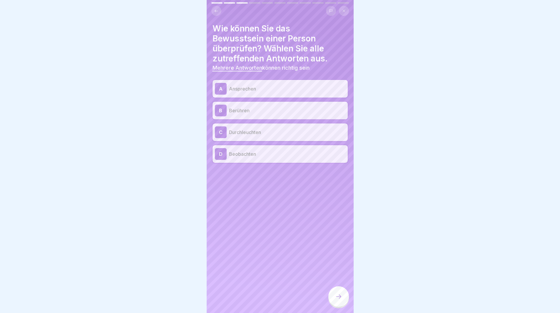
click at [338, 278] on div at bounding box center [338, 296] width 21 height 21
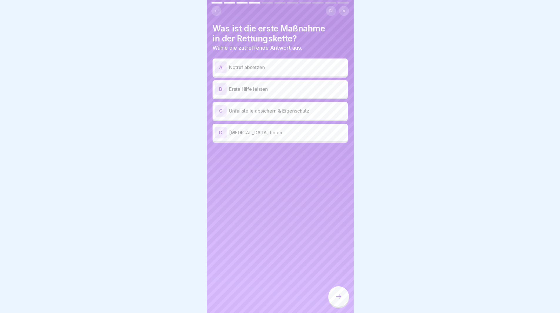
drag, startPoint x: 336, startPoint y: 291, endPoint x: 332, endPoint y: 288, distance: 5.1
click at [269, 238] on div "Was ist die erste Maßnahme in der Rettungskette? Wähle die zutreffende Antwort …" at bounding box center [280, 156] width 147 height 313
click at [259, 107] on div "C Unfallstelle absichern & Eigenschutz" at bounding box center [280, 111] width 130 height 12
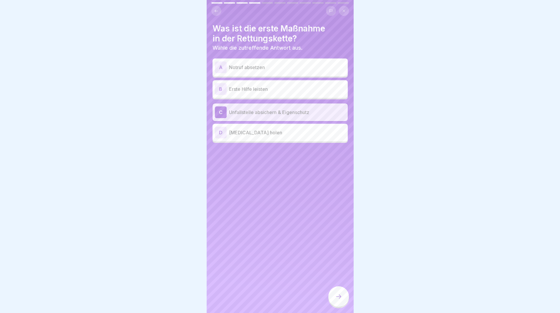
click at [271, 88] on p "Erste Hilfe leisten" at bounding box center [287, 89] width 116 height 7
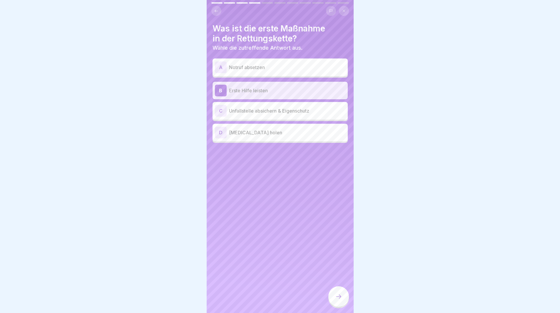
click at [270, 105] on div "C Unfallstelle absichern & Eigenschutz" at bounding box center [280, 111] width 130 height 12
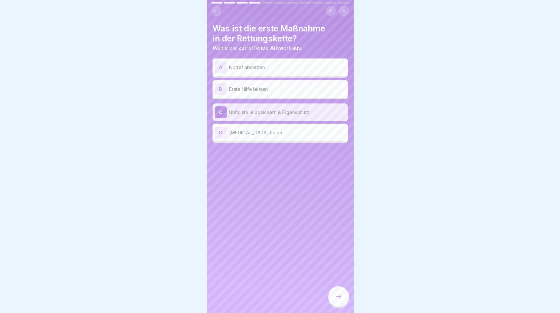
click at [336, 278] on div at bounding box center [338, 296] width 21 height 21
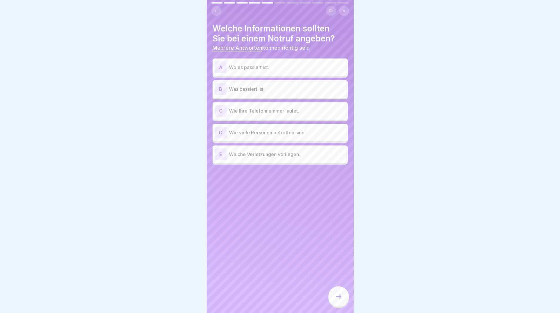
click at [284, 63] on div "A Wo es passiert ist." at bounding box center [280, 67] width 130 height 12
click at [287, 83] on div "B Was passiert ist." at bounding box center [280, 89] width 130 height 12
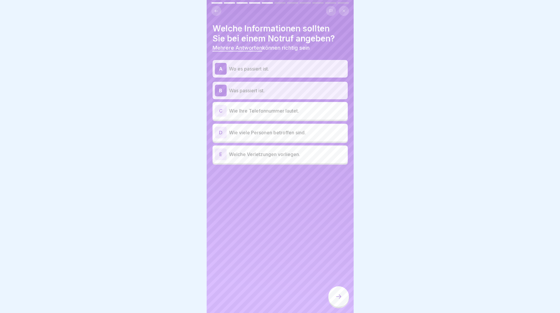
click at [303, 137] on div "D Wie viele Personen betroffen sind." at bounding box center [280, 133] width 130 height 12
click at [304, 161] on div "E Welche Verletzungen vorliegen." at bounding box center [279, 154] width 135 height 18
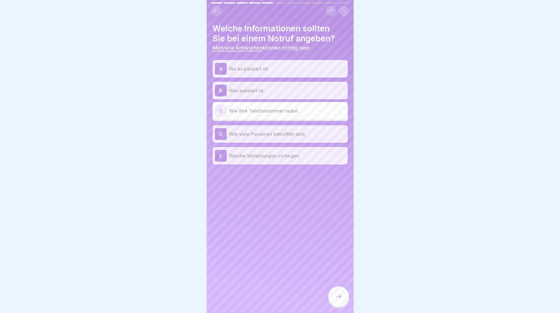
click at [336, 278] on icon at bounding box center [338, 296] width 7 height 7
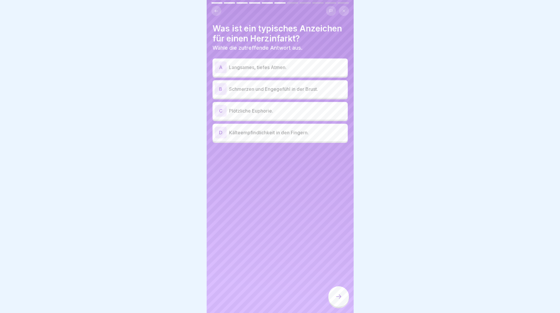
click at [282, 163] on div "Was ist ein typisches Anzeichen für einen Herzinfarkt? Wähle die zutreffende An…" at bounding box center [280, 156] width 147 height 313
click at [297, 88] on p "Schmerzen und Engegefühl in der Brust." at bounding box center [287, 89] width 116 height 7
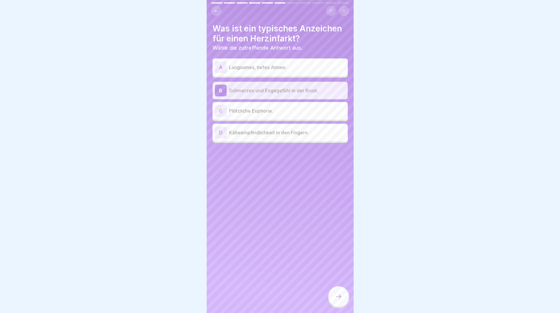
click at [258, 112] on p "Plötzliche Euphorie." at bounding box center [287, 110] width 116 height 7
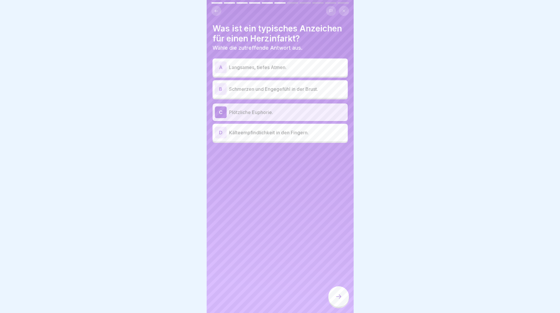
click at [272, 94] on div "B Schmerzen und Engegefühl in der Brust." at bounding box center [280, 89] width 130 height 12
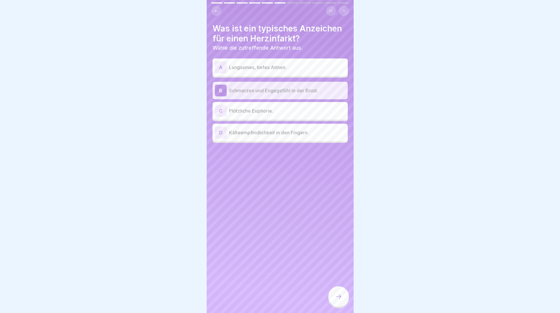
click at [340, 278] on div at bounding box center [338, 296] width 21 height 21
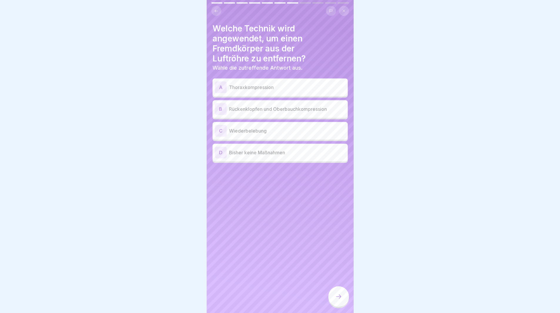
click at [290, 108] on p "Rückenklopfen und Oberbauchkompression" at bounding box center [287, 108] width 116 height 7
click at [331, 278] on div at bounding box center [338, 296] width 21 height 21
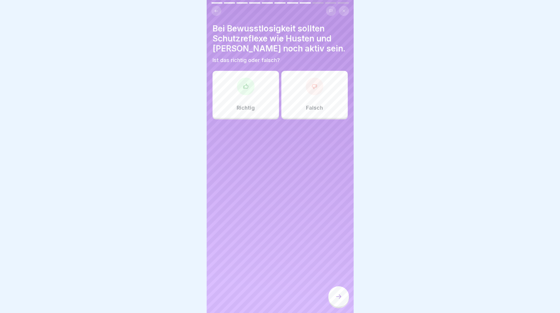
click at [284, 214] on div "Bei Bewusstlosigkeit sollten Schutzreflexe wie Husten und Schlucken noch aktiv …" at bounding box center [280, 156] width 147 height 313
click at [275, 180] on div "Bei Bewusstlosigkeit sollten Schutzreflexe wie Husten und Schlucken noch aktiv …" at bounding box center [280, 156] width 147 height 313
click at [299, 75] on div "Falsch" at bounding box center [314, 94] width 66 height 47
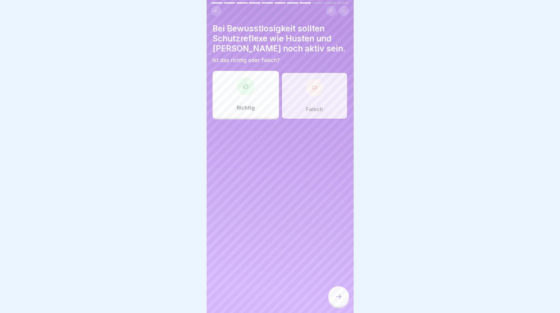
click at [331, 278] on div at bounding box center [338, 296] width 21 height 21
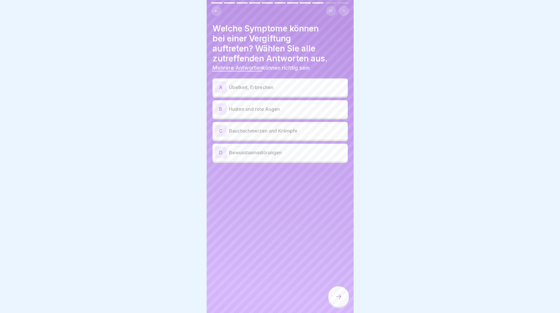
click at [314, 204] on div "Welche Symptome können bei einer Vergiftung auftreten? Wählen Sie alle zutreffe…" at bounding box center [280, 156] width 147 height 313
click at [275, 93] on div "A Übelkeit, Erbrechen" at bounding box center [279, 87] width 135 height 18
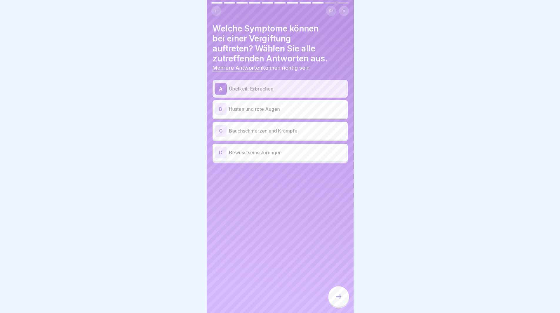
click at [271, 107] on p "Husten und rote Augen" at bounding box center [287, 108] width 116 height 7
click at [271, 120] on div "A Übelkeit, Erbrechen B Husten und rote Augen C Bauchschmerzen und Krämpfe D Be…" at bounding box center [279, 121] width 135 height 83
click at [271, 131] on p "Bauchschmerzen und Krämpfe" at bounding box center [287, 130] width 116 height 7
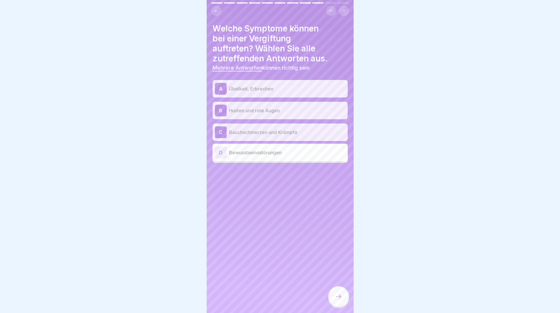
click at [282, 147] on div "D Bewusstseinsstörungen" at bounding box center [280, 153] width 130 height 12
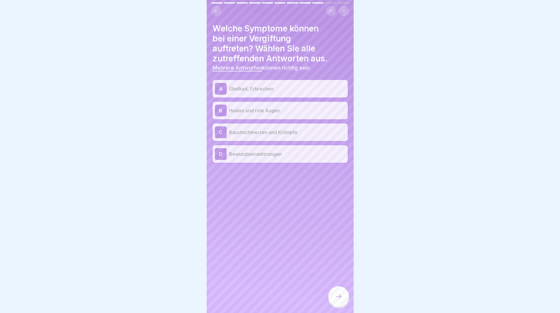
click at [284, 150] on p "Bewusstseinsstörungen" at bounding box center [287, 153] width 116 height 7
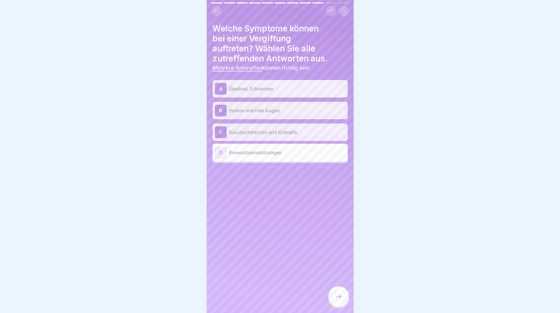
click at [276, 153] on p "Bewusstseinsstörungen" at bounding box center [287, 152] width 116 height 7
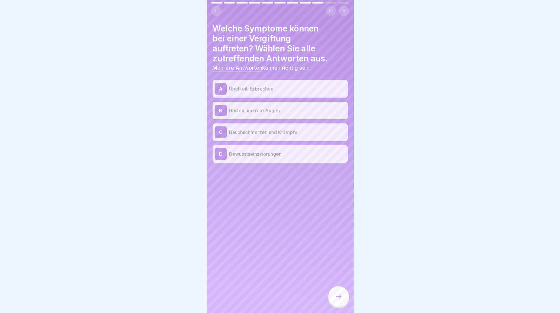
click at [339, 278] on div at bounding box center [338, 296] width 21 height 21
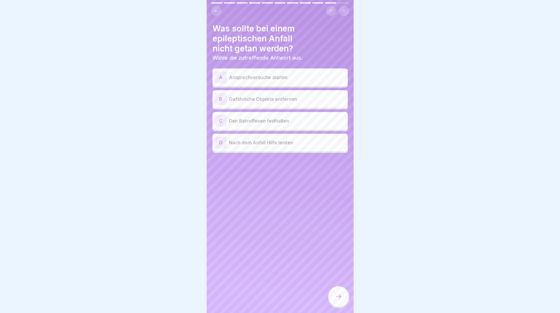
click at [299, 213] on div "Was sollte bei einem epileptischen Anfall nicht getan werden? Wähle die zutreff…" at bounding box center [280, 156] width 147 height 313
click at [217, 25] on h4 "Was sollte bei einem epileptischen Anfall nicht getan werden?" at bounding box center [279, 39] width 135 height 30
click at [295, 49] on h4 "Was sollte bei einem epileptischen Anfall nicht getan werden?" at bounding box center [279, 39] width 135 height 30
click at [307, 122] on p "Den Betroffenen festhalten" at bounding box center [287, 120] width 116 height 7
click at [341, 278] on div at bounding box center [338, 296] width 21 height 21
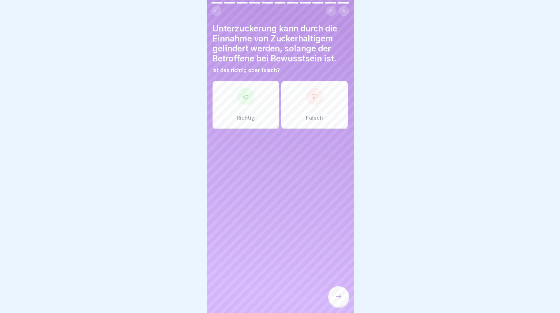
click at [326, 266] on div "Unterzuckerung kann durch die Einnahme von Zuckerhaltigem gelindert werden, sol…" at bounding box center [280, 156] width 147 height 313
click at [504, 187] on div at bounding box center [280, 156] width 560 height 313
click at [278, 148] on div "Unterzuckerung kann durch die Einnahme von Zuckerhaltigem gelindert werden, sol…" at bounding box center [280, 156] width 147 height 313
click at [296, 149] on div "Unterzuckerung kann durch die Einnahme von Zuckerhaltigem gelindert werden, sol…" at bounding box center [280, 156] width 147 height 313
click at [300, 146] on div "Unterzuckerung kann durch die Einnahme von Zuckerhaltigem gelindert werden, sol…" at bounding box center [280, 156] width 147 height 313
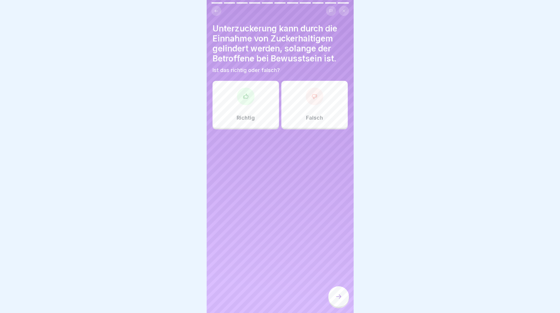
click at [242, 88] on div at bounding box center [246, 97] width 18 height 18
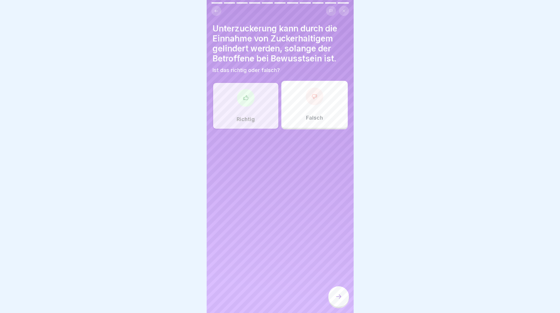
click at [339, 278] on div at bounding box center [338, 296] width 21 height 21
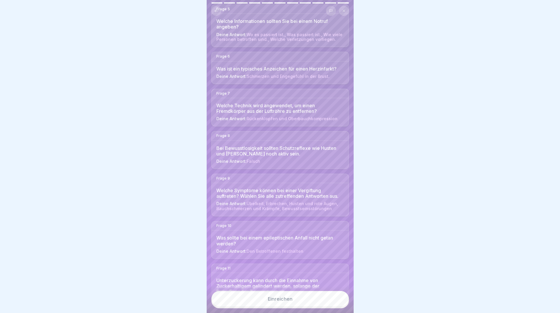
scroll to position [250, 0]
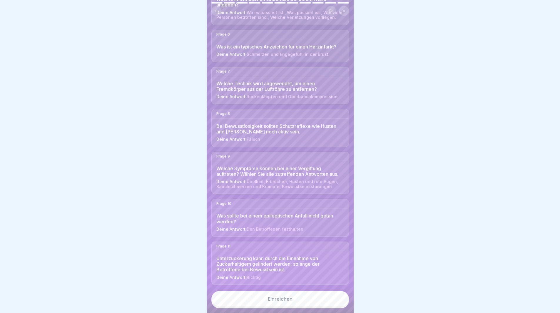
drag, startPoint x: 317, startPoint y: 58, endPoint x: 329, endPoint y: 88, distance: 33.0
click at [316, 278] on button "Einreichen" at bounding box center [280, 299] width 138 height 16
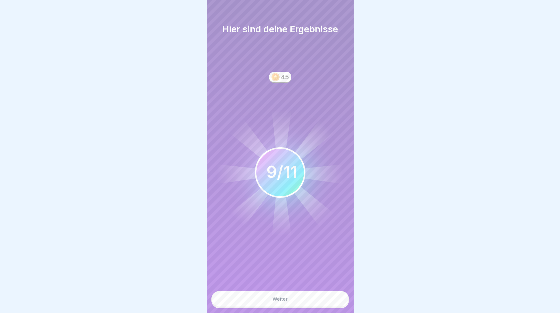
click at [273, 278] on button "Weiter" at bounding box center [280, 299] width 138 height 16
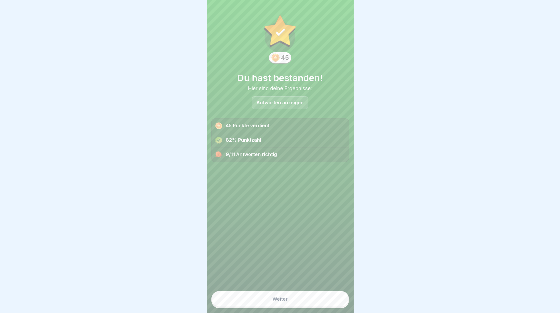
click at [285, 278] on button "Weiter" at bounding box center [280, 299] width 138 height 16
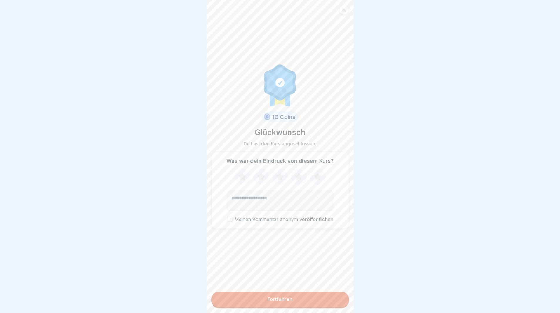
click at [285, 278] on button "Fortfahren" at bounding box center [280, 298] width 138 height 15
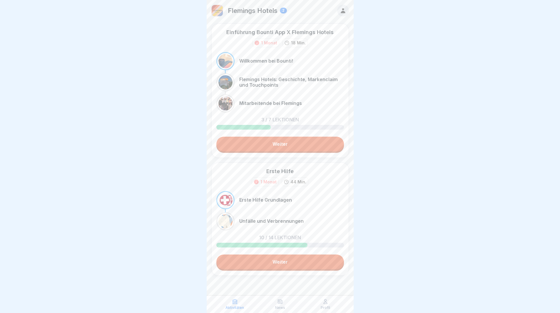
click at [364, 131] on div at bounding box center [280, 156] width 560 height 313
drag, startPoint x: 375, startPoint y: 237, endPoint x: 370, endPoint y: 199, distance: 38.2
click at [372, 198] on div at bounding box center [280, 156] width 560 height 313
drag, startPoint x: 345, startPoint y: 89, endPoint x: 340, endPoint y: 77, distance: 13.2
drag, startPoint x: 264, startPoint y: 102, endPoint x: 264, endPoint y: 107, distance: 5.3
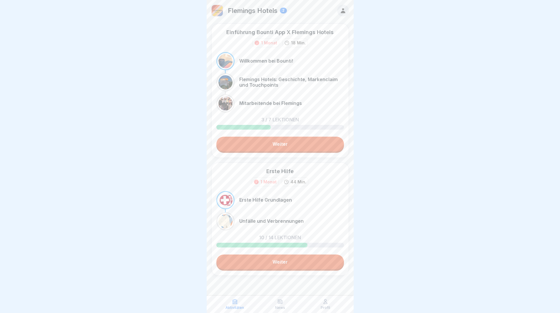
click at [264, 107] on div "Mitarbeitende bei Flemings" at bounding box center [280, 103] width 128 height 18
click at [230, 56] on div at bounding box center [225, 61] width 14 height 14
